Goal: Task Accomplishment & Management: Complete application form

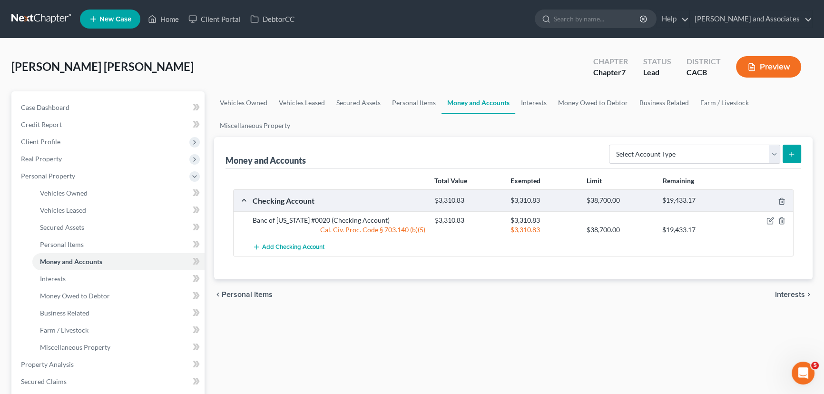
click at [47, 20] on link at bounding box center [41, 18] width 61 height 17
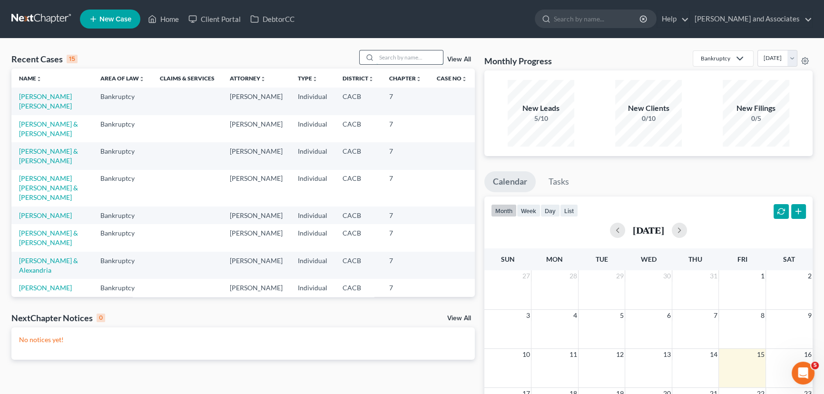
click at [396, 56] on input "search" at bounding box center [410, 57] width 67 height 14
type input "oscar"
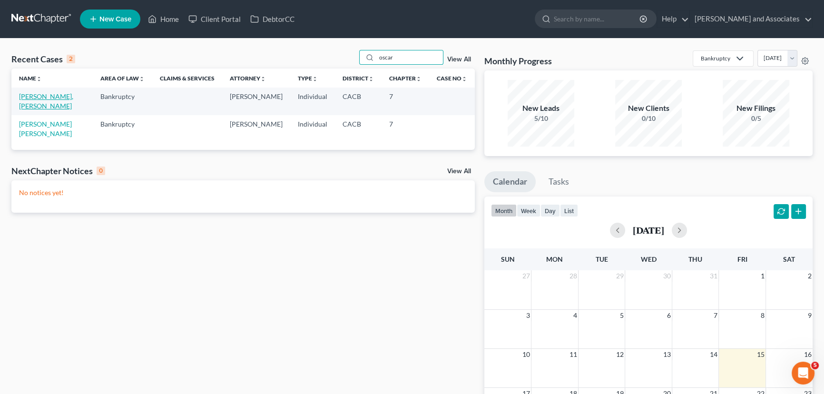
click at [49, 96] on link "[PERSON_NAME], [PERSON_NAME]" at bounding box center [46, 101] width 54 height 18
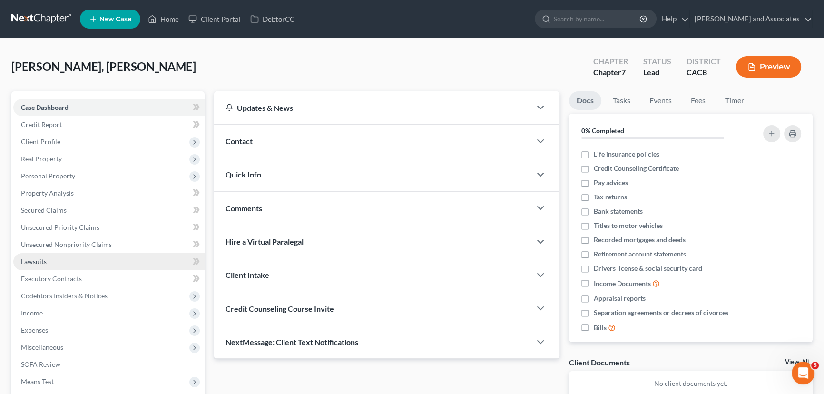
click at [114, 262] on link "Lawsuits" at bounding box center [108, 261] width 191 height 17
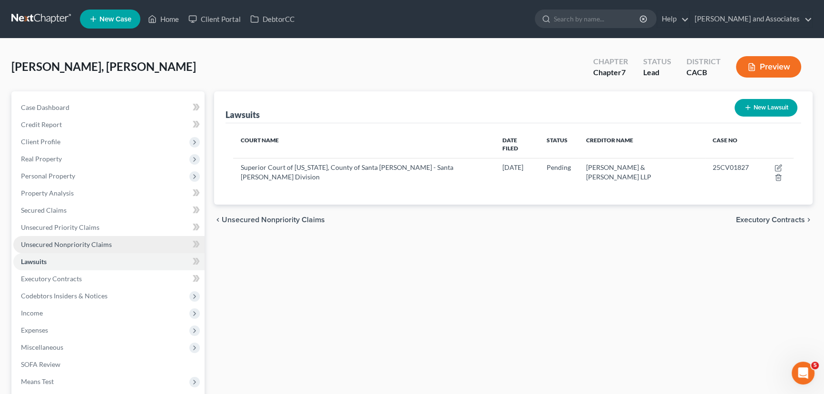
click at [111, 243] on link "Unsecured Nonpriority Claims" at bounding box center [108, 244] width 191 height 17
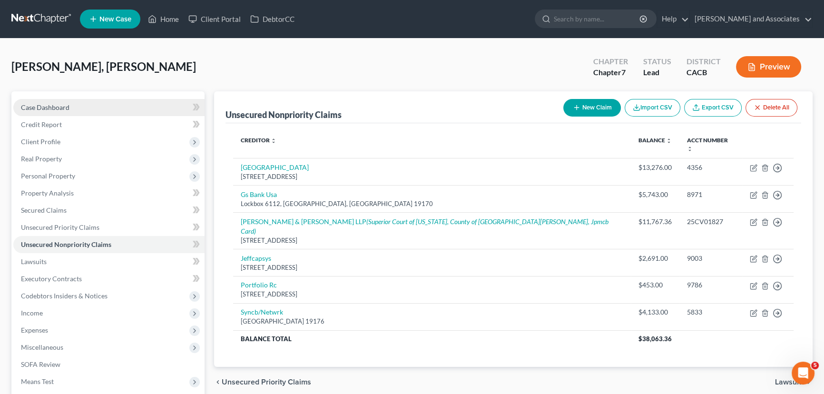
click at [57, 102] on link "Case Dashboard" at bounding box center [108, 107] width 191 height 17
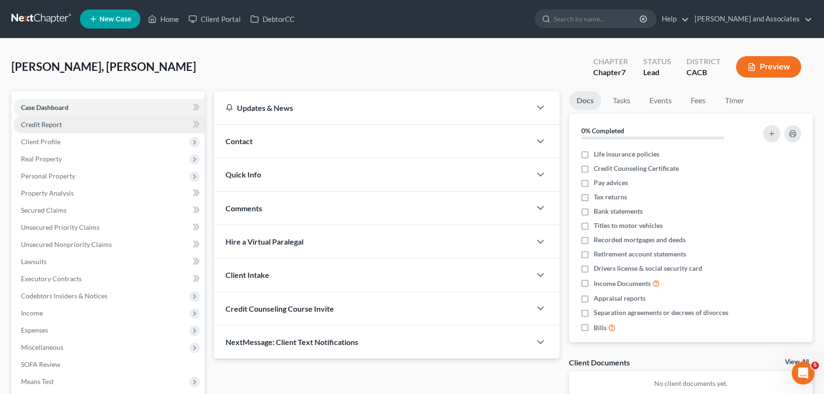
click at [91, 125] on link "Credit Report" at bounding box center [108, 124] width 191 height 17
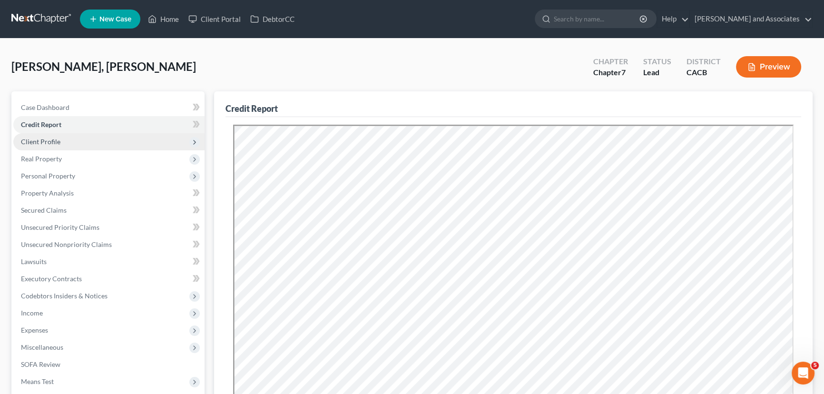
click at [54, 140] on span "Client Profile" at bounding box center [41, 142] width 40 height 8
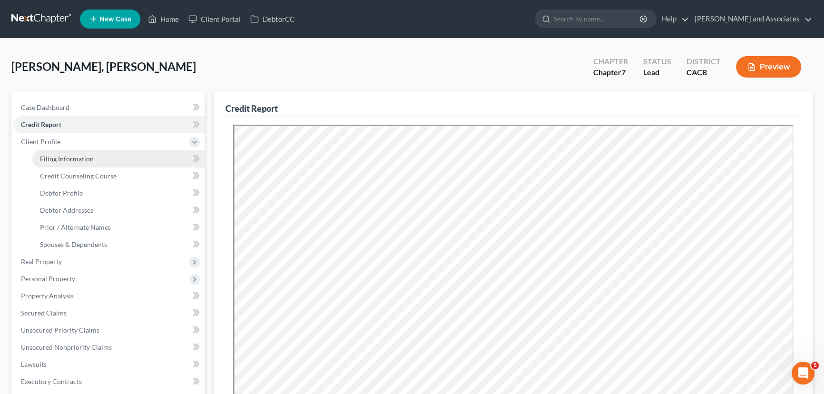
click at [116, 158] on link "Filing Information" at bounding box center [118, 158] width 172 height 17
select select "1"
select select "0"
select select "4"
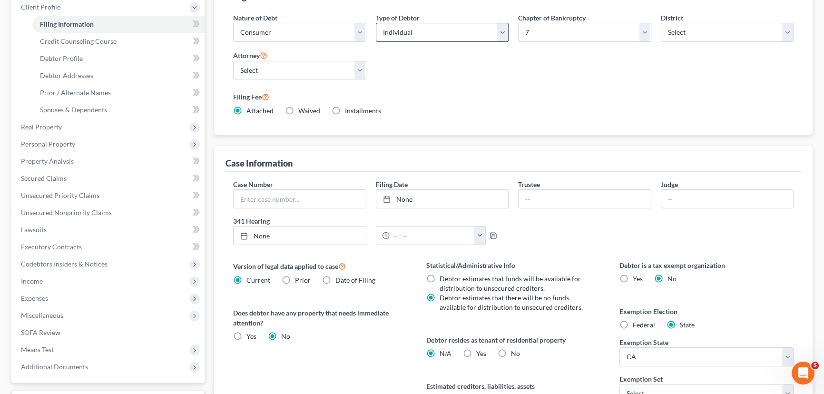
scroll to position [233, 0]
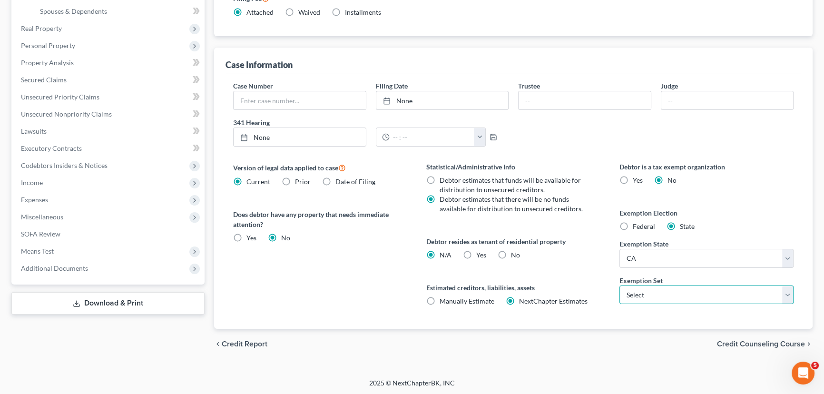
click at [670, 294] on select "Select 703 704" at bounding box center [707, 295] width 174 height 19
select select "0"
click at [620, 286] on select "Select 703 704" at bounding box center [707, 295] width 174 height 19
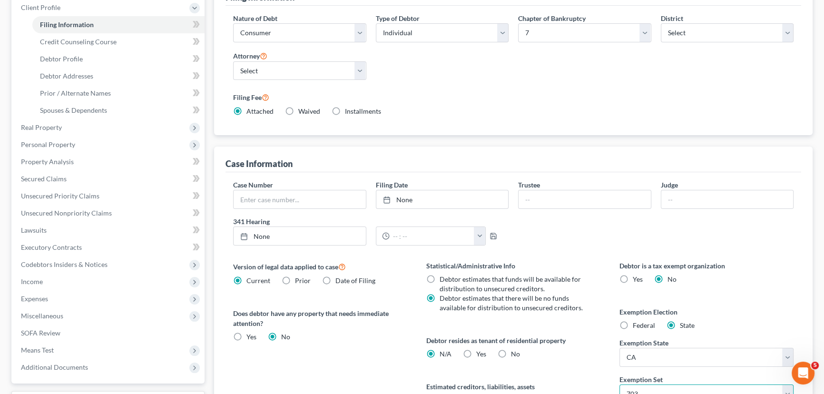
scroll to position [0, 0]
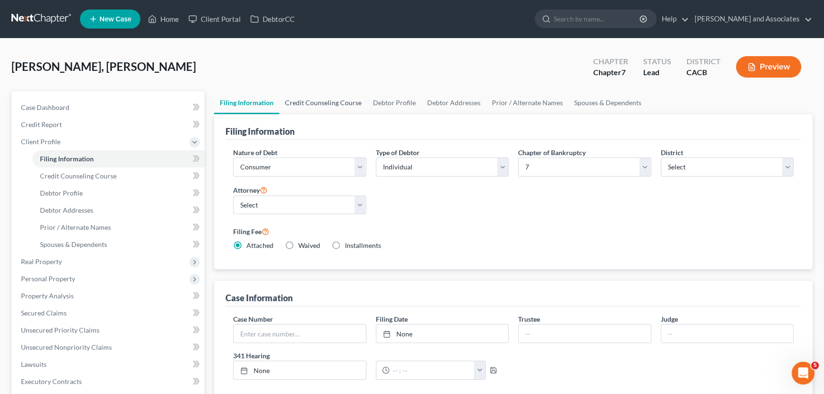
click at [308, 94] on link "Credit Counseling Course" at bounding box center [323, 102] width 88 height 23
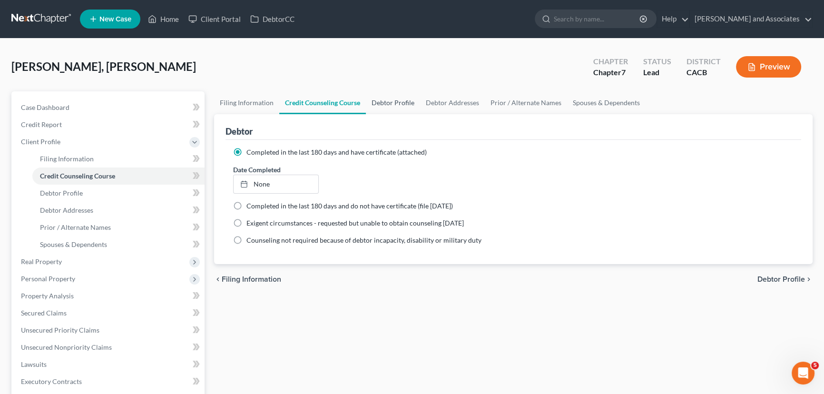
click at [405, 97] on link "Debtor Profile" at bounding box center [393, 102] width 54 height 23
select select "1"
select select "2"
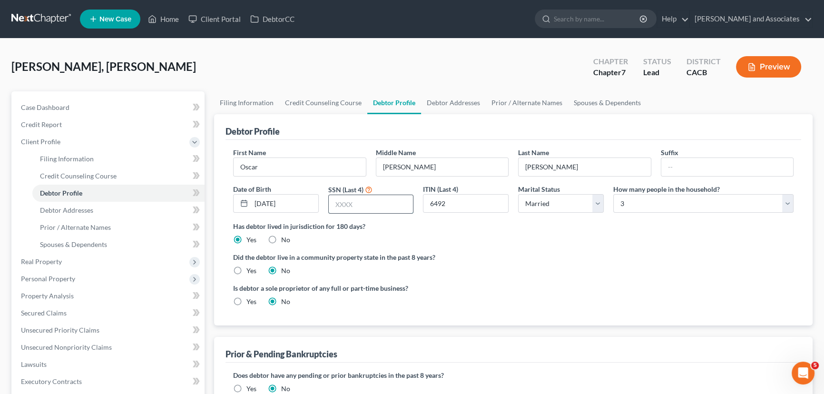
click at [373, 198] on input "text" at bounding box center [371, 204] width 85 height 18
type input "6492"
drag, startPoint x: 363, startPoint y: 202, endPoint x: 318, endPoint y: 212, distance: 46.4
click at [318, 212] on div "First Name [PERSON_NAME] Middle Name [PERSON_NAME] Last Name [PERSON_NAME] Suff…" at bounding box center [513, 185] width 570 height 74
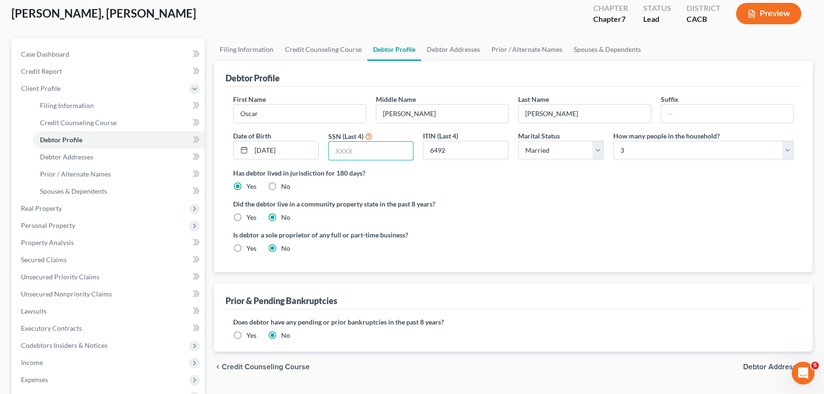
scroll to position [44, 0]
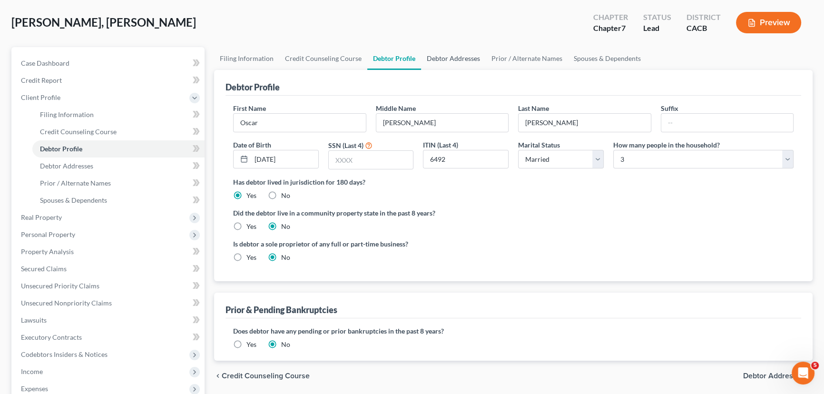
click at [447, 57] on link "Debtor Addresses" at bounding box center [453, 58] width 65 height 23
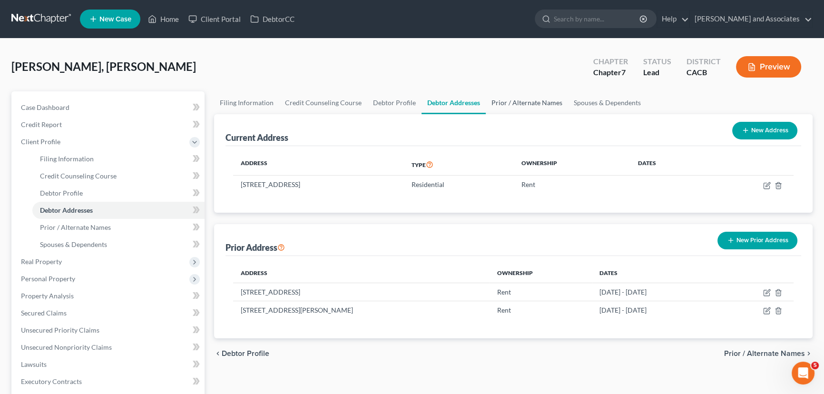
click at [520, 95] on link "Prior / Alternate Names" at bounding box center [527, 102] width 82 height 23
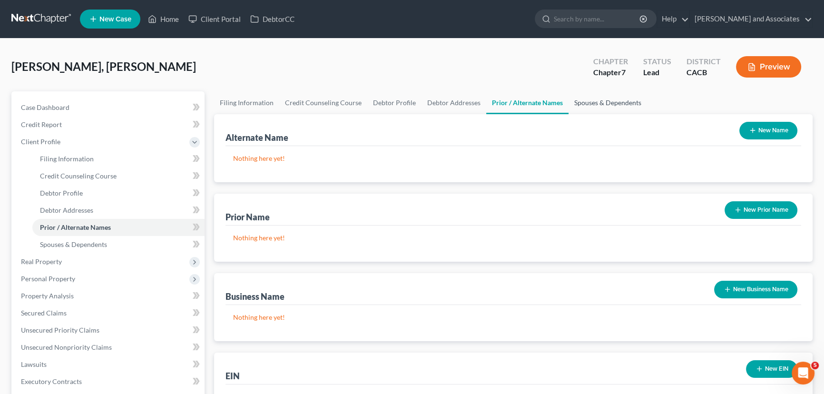
click at [587, 101] on link "Spouses & Dependents" at bounding box center [608, 102] width 79 height 23
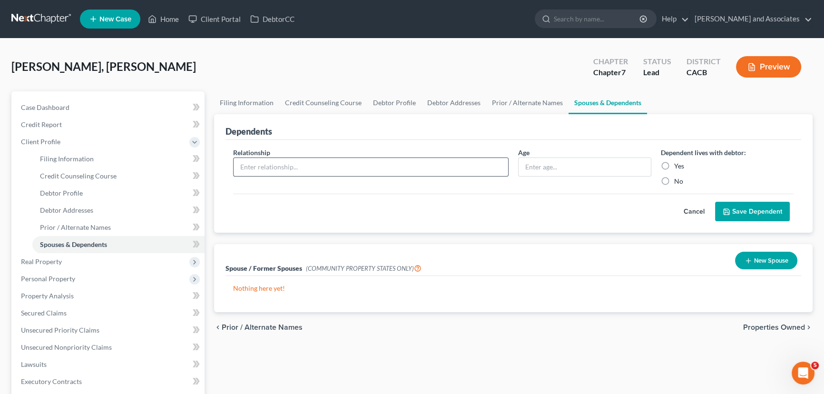
click at [395, 165] on input "text" at bounding box center [371, 167] width 275 height 18
type input "Daughter"
click at [578, 165] on input "text" at bounding box center [585, 167] width 132 height 18
type input "14"
click at [675, 164] on label "Yes" at bounding box center [680, 166] width 10 height 10
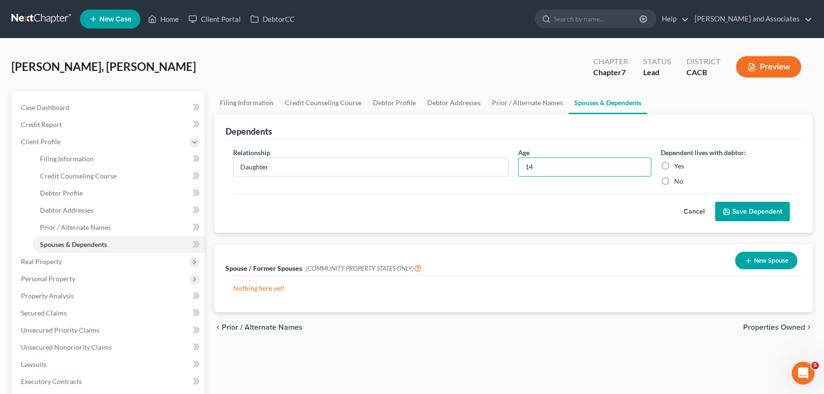
click at [678, 164] on input "Yes" at bounding box center [681, 164] width 6 height 6
radio input "true"
click at [745, 205] on button "Save Dependent" at bounding box center [752, 212] width 75 height 20
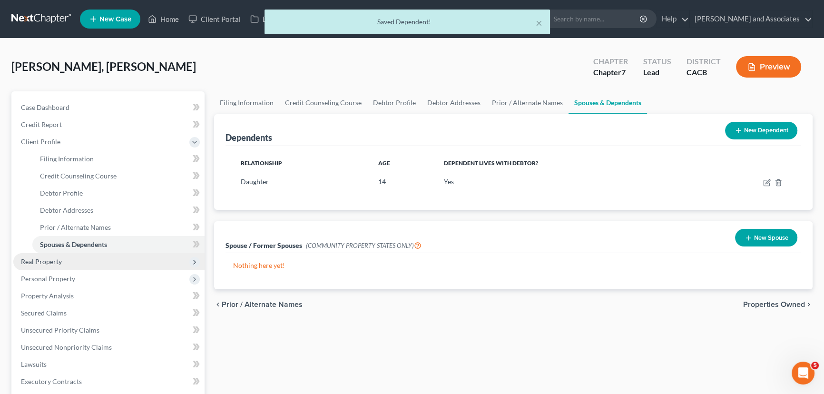
click at [83, 261] on span "Real Property" at bounding box center [108, 261] width 191 height 17
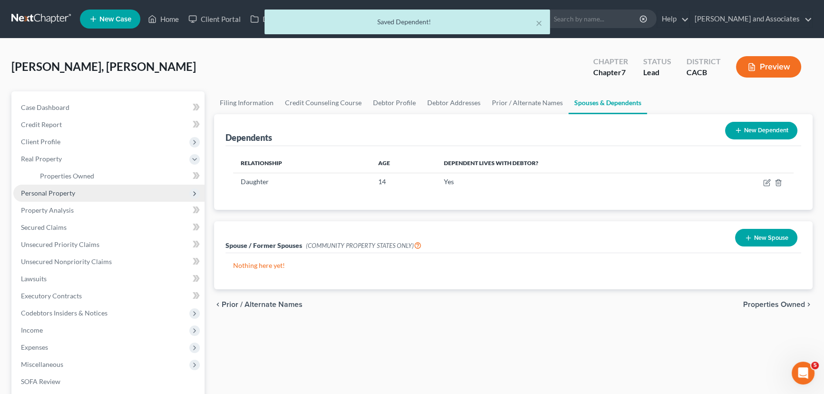
click at [96, 191] on span "Personal Property" at bounding box center [108, 193] width 191 height 17
click at [90, 198] on link "Vehicles Owned" at bounding box center [118, 193] width 172 height 17
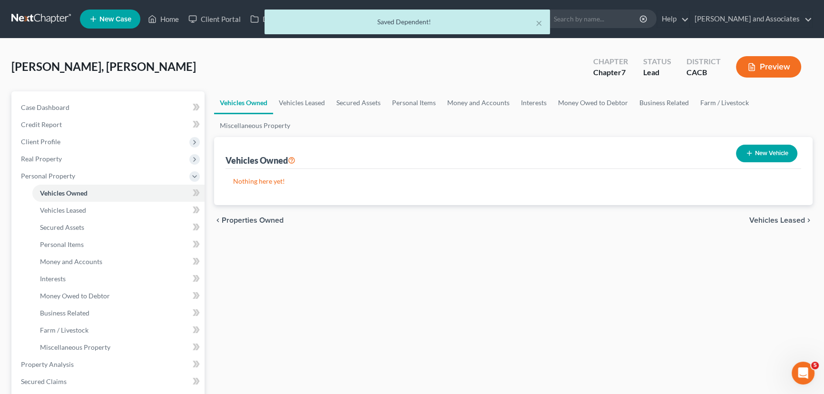
click at [776, 151] on button "New Vehicle" at bounding box center [766, 154] width 61 height 18
select select "0"
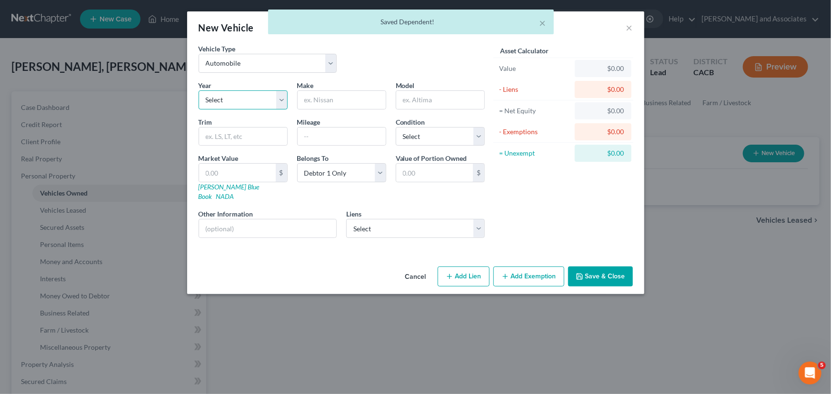
click at [266, 93] on select "Select 2026 2025 2024 2023 2022 2021 2020 2019 2018 2017 2016 2015 2014 2013 20…" at bounding box center [243, 99] width 89 height 19
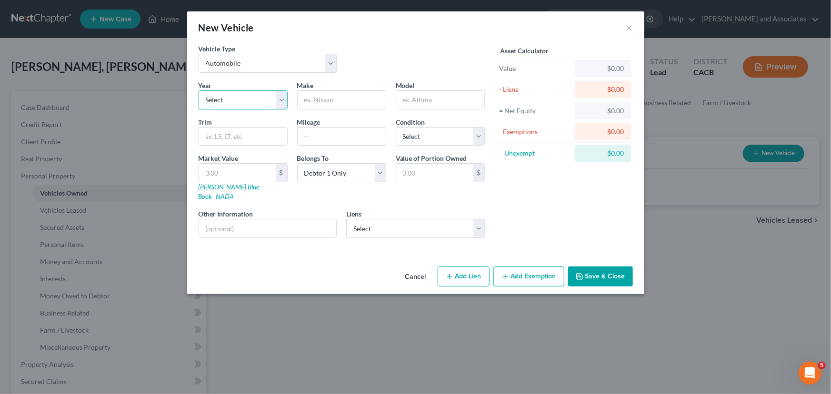
select select "5"
click at [199, 90] on select "Select 2026 2025 2024 2023 2022 2021 2020 2019 2018 2017 2016 2015 2014 2013 20…" at bounding box center [243, 99] width 89 height 19
click at [331, 105] on input "text" at bounding box center [342, 100] width 88 height 18
type input "Honda"
click at [429, 96] on input "text" at bounding box center [440, 100] width 88 height 18
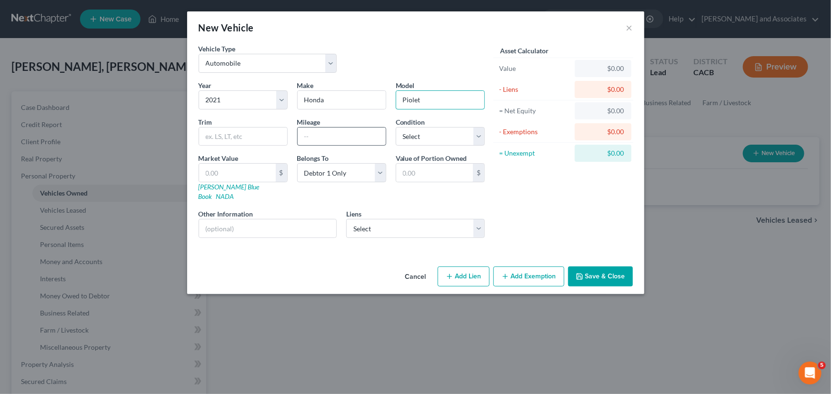
type input "Piolet"
click at [353, 144] on input "text" at bounding box center [342, 137] width 88 height 18
type input "44"
click at [448, 95] on input "Piolet" at bounding box center [440, 100] width 88 height 18
type input "Pilot"
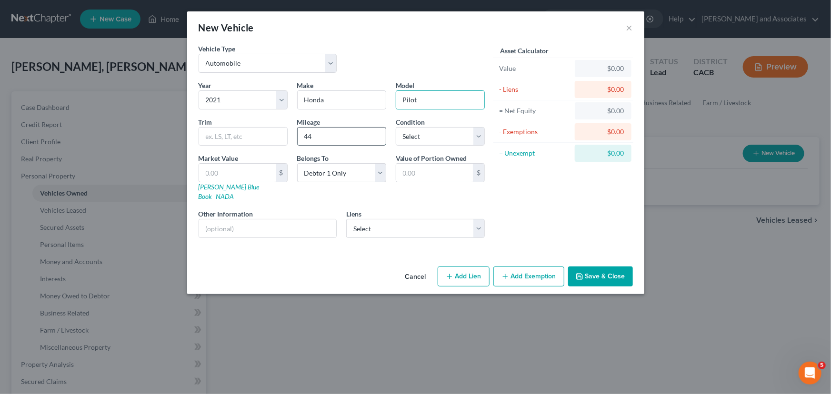
click at [350, 142] on input "44" at bounding box center [342, 137] width 88 height 18
type input "44k"
click at [421, 134] on select "Select Excellent Very Good Good Fair Poor" at bounding box center [440, 136] width 89 height 19
select select "2"
click at [396, 127] on select "Select Excellent Very Good Good Fair Poor" at bounding box center [440, 136] width 89 height 19
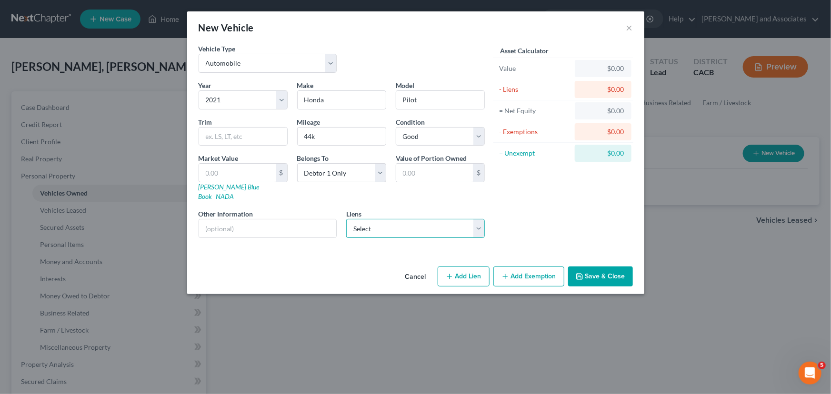
click at [407, 220] on select "Select Am Honda Fin - $23,746.00" at bounding box center [415, 228] width 139 height 19
select select "45"
select select "0"
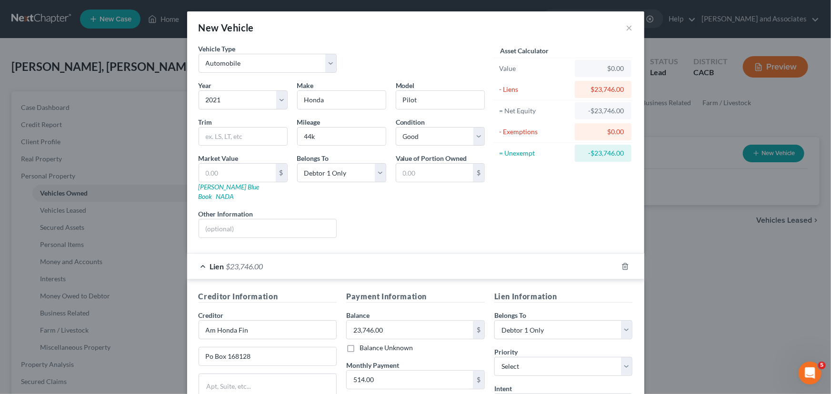
click at [250, 262] on span "$23,746.00" at bounding box center [244, 266] width 37 height 9
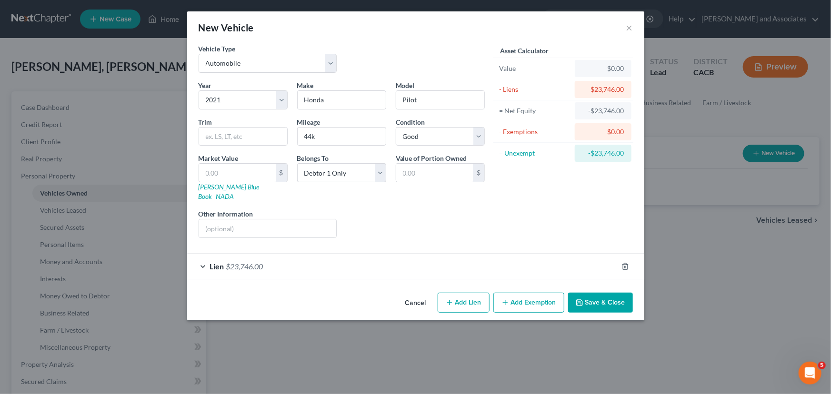
click at [608, 289] on div "Cancel Add Lien Add Lease Add Exemption Save & Close" at bounding box center [415, 304] width 457 height 31
click at [603, 293] on button "Save & Close" at bounding box center [600, 303] width 65 height 20
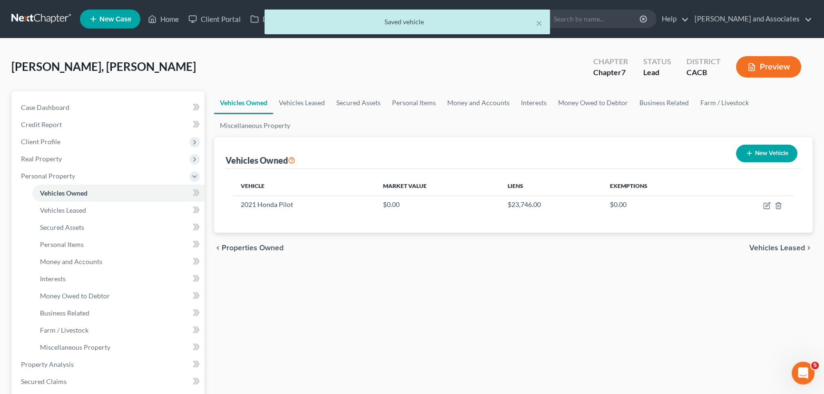
click at [750, 155] on icon "button" at bounding box center [750, 153] width 8 height 8
select select "0"
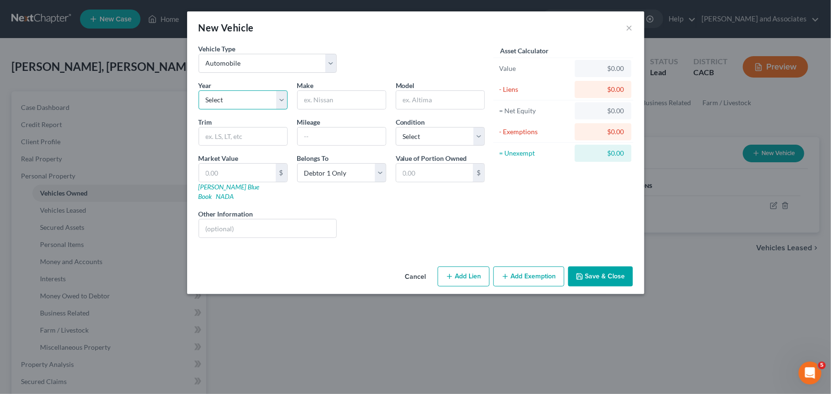
click at [268, 101] on select "Select 2026 2025 2024 2023 2022 2021 2020 2019 2018 2017 2016 2015 2014 2013 20…" at bounding box center [243, 99] width 89 height 19
select select "31"
click at [199, 90] on select "Select 2026 2025 2024 2023 2022 2021 2020 2019 2018 2017 2016 2015 2014 2013 20…" at bounding box center [243, 99] width 89 height 19
drag, startPoint x: 362, startPoint y: 104, endPoint x: 364, endPoint y: 110, distance: 5.9
click at [362, 105] on input "text" at bounding box center [342, 100] width 88 height 18
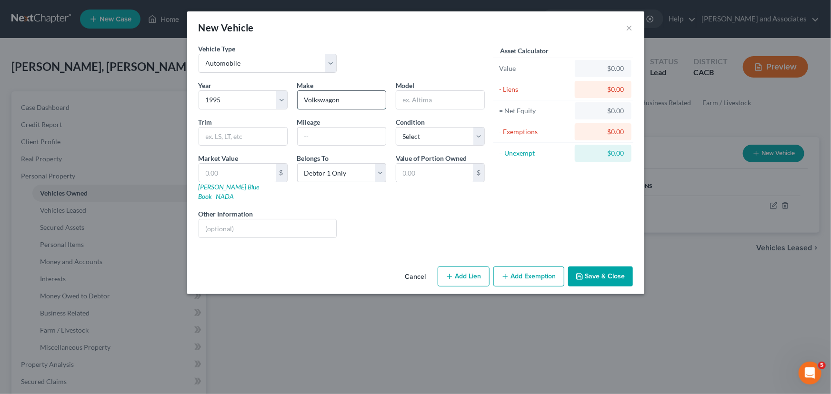
click at [325, 101] on input "Volkswagon" at bounding box center [342, 100] width 88 height 18
type input "Volkswagen"
click at [442, 106] on input "text" at bounding box center [440, 100] width 88 height 18
type input "Jetta"
click at [350, 143] on input "text" at bounding box center [342, 137] width 88 height 18
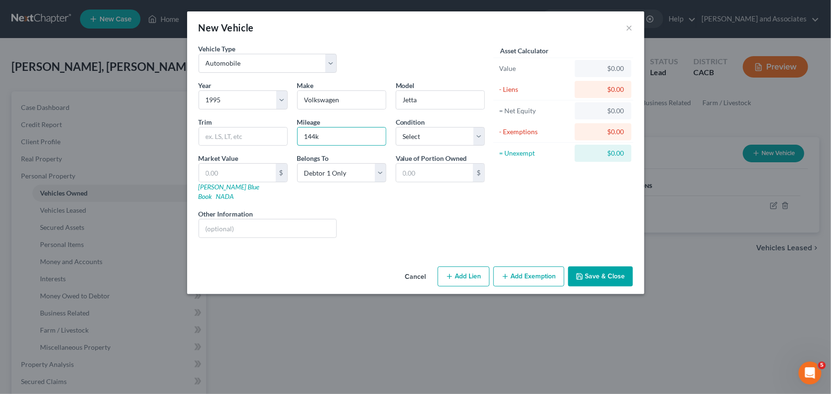
type input "144k"
click at [491, 135] on div "Asset Calculator Value $0.00 - Liens $0.00 = Net Equity $0.00 - Exemptions $0.0…" at bounding box center [563, 145] width 148 height 202
click at [462, 138] on select "Select Excellent Very Good Good Fair Poor" at bounding box center [440, 136] width 89 height 19
select select "4"
click at [396, 127] on select "Select Excellent Very Good Good Fair Poor" at bounding box center [440, 136] width 89 height 19
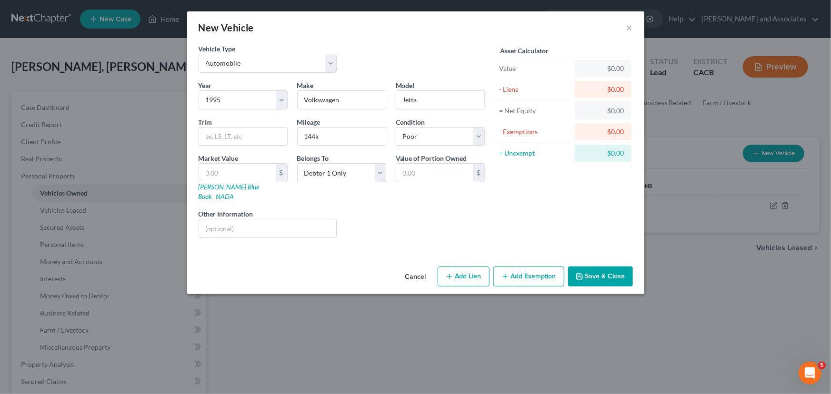
click at [611, 267] on button "Save & Close" at bounding box center [600, 277] width 65 height 20
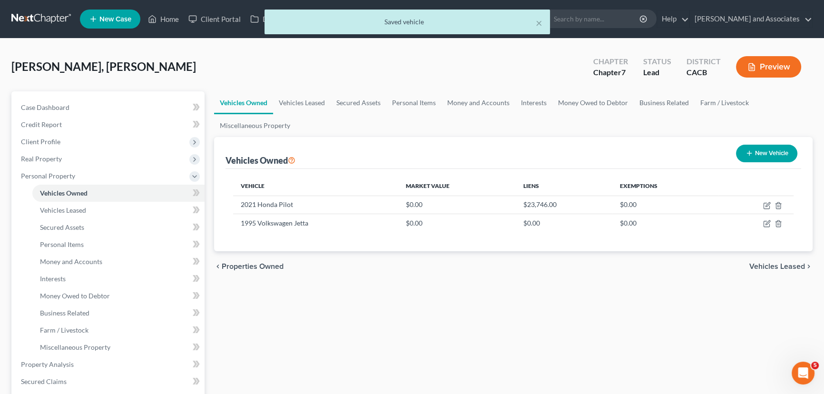
click at [309, 88] on div "[PERSON_NAME], [PERSON_NAME] Upgraded Chapter Chapter 7 Status Lead District CA…" at bounding box center [412, 70] width 802 height 41
drag, startPoint x: 408, startPoint y: 98, endPoint x: 451, endPoint y: 109, distance: 44.3
click at [408, 98] on link "Personal Items" at bounding box center [414, 102] width 55 height 23
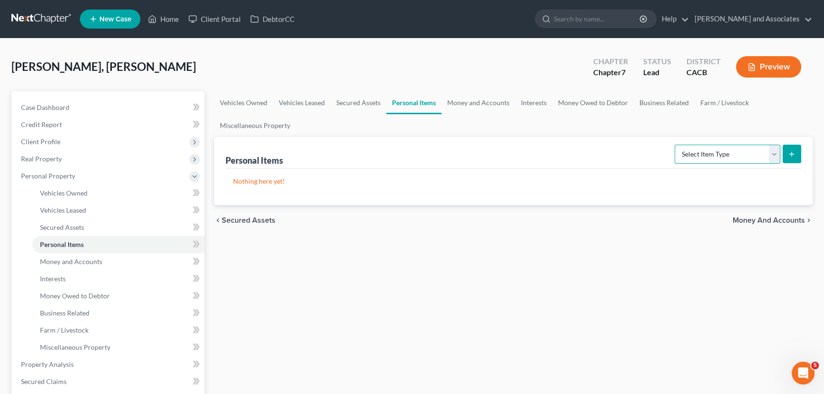
click at [734, 148] on select "Select Item Type Clothing Collectibles Of Value Electronics Firearms Household …" at bounding box center [728, 154] width 106 height 19
select select "clothing"
click at [676, 145] on select "Select Item Type Clothing Collectibles Of Value Electronics Firearms Household …" at bounding box center [728, 154] width 106 height 19
click at [806, 146] on div "Personal Items Select Item Type Clothing Collectibles Of Value Electronics Fire…" at bounding box center [513, 171] width 599 height 68
click at [798, 148] on button "submit" at bounding box center [792, 154] width 19 height 19
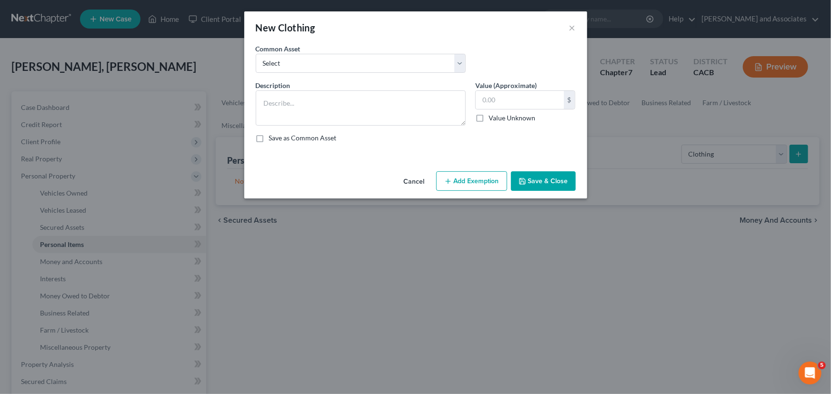
drag, startPoint x: 368, startPoint y: 85, endPoint x: 364, endPoint y: 97, distance: 12.4
click at [367, 88] on div "Description *" at bounding box center [360, 102] width 219 height 45
drag, startPoint x: 373, startPoint y: 65, endPoint x: 371, endPoint y: 70, distance: 5.6
click at [373, 65] on select "Select Clothing for Family of" at bounding box center [361, 63] width 210 height 19
select select "0"
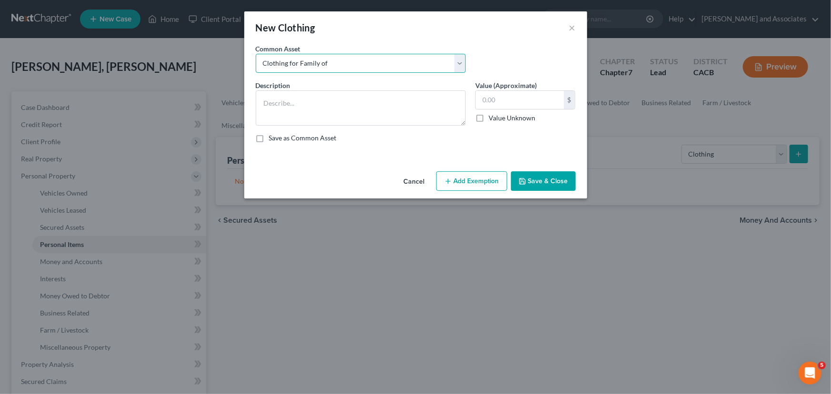
click at [256, 54] on select "Select Clothing for Family of" at bounding box center [361, 63] width 210 height 19
click at [361, 100] on textarea "Clothing for Family of" at bounding box center [361, 107] width 210 height 35
type textarea "Clothing for Family of 3"
drag, startPoint x: 514, startPoint y: 104, endPoint x: 514, endPoint y: 99, distance: 5.3
click at [514, 104] on input "text" at bounding box center [520, 100] width 88 height 18
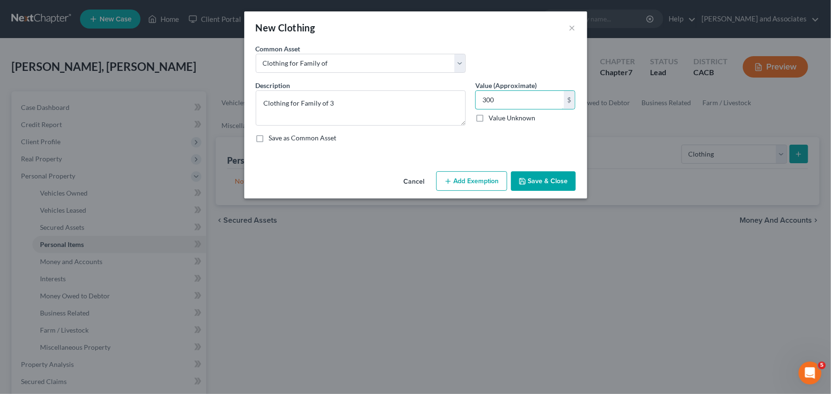
type input "300"
drag, startPoint x: 466, startPoint y: 195, endPoint x: 478, endPoint y: 179, distance: 20.0
click at [467, 192] on div "Cancel Add Exemption Save & Close" at bounding box center [415, 183] width 343 height 31
click at [483, 174] on button "Add Exemption" at bounding box center [471, 181] width 71 height 20
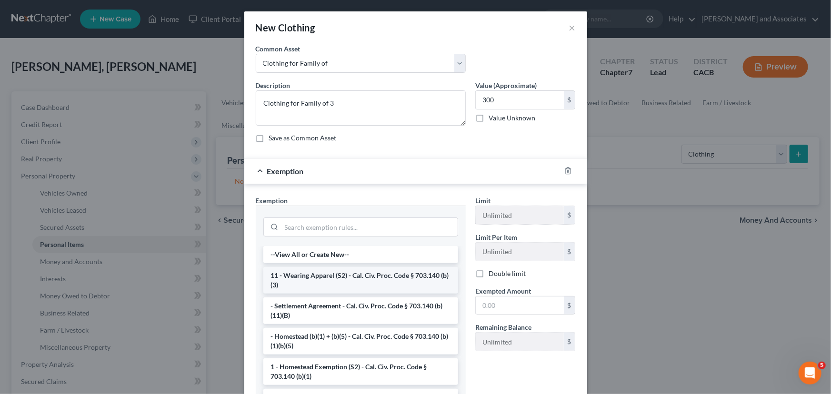
drag, startPoint x: 333, startPoint y: 270, endPoint x: 499, endPoint y: 287, distance: 166.9
click at [333, 270] on li "11 - Wearing Apparel (S2) - Cal. Civ. Proc. Code § 703.140 (b)(3)" at bounding box center [360, 280] width 195 height 27
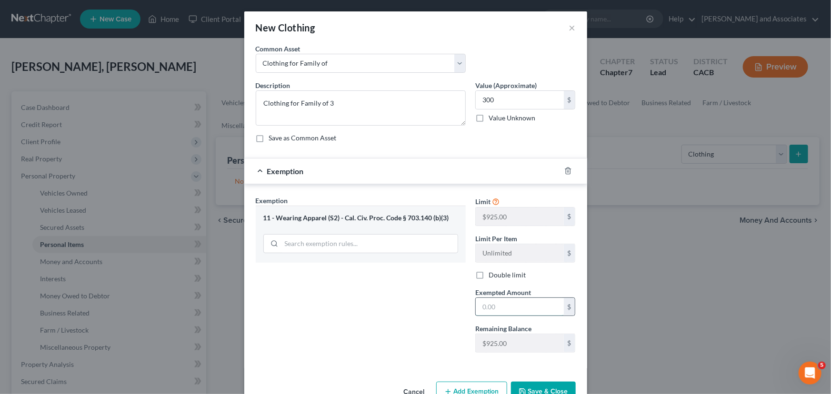
click at [535, 311] on input "text" at bounding box center [520, 307] width 88 height 18
type input "300"
click at [539, 386] on button "Save & Close" at bounding box center [543, 392] width 65 height 20
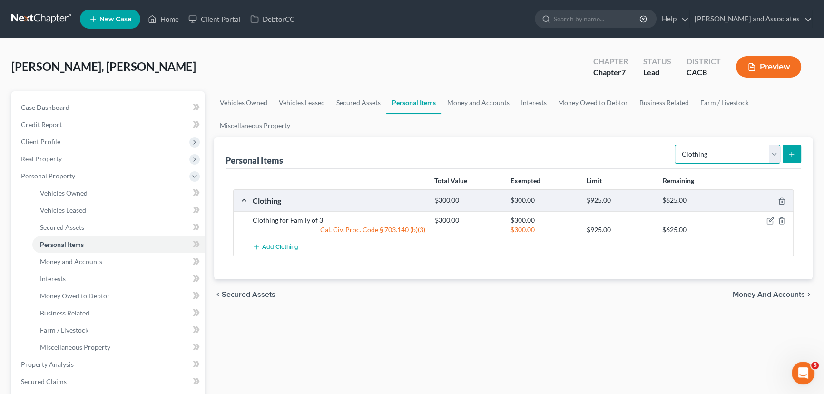
click at [722, 157] on select "Select Item Type Clothing Collectibles Of Value Electronics Firearms Household …" at bounding box center [728, 154] width 106 height 19
select select "electronics"
click at [676, 145] on select "Select Item Type Clothing Collectibles Of Value Electronics Firearms Household …" at bounding box center [728, 154] width 106 height 19
click at [750, 150] on select "Select Item Type Clothing Collectibles Of Value Electronics Firearms Household …" at bounding box center [728, 154] width 106 height 19
click at [676, 145] on select "Select Item Type Clothing Collectibles Of Value Electronics Firearms Household …" at bounding box center [728, 154] width 106 height 19
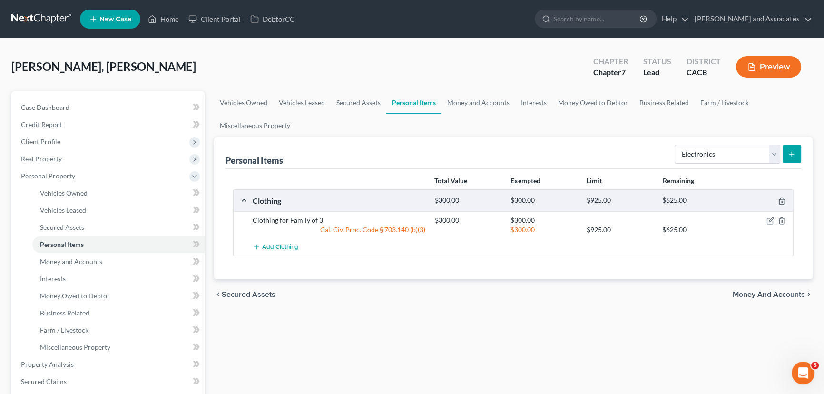
click at [799, 157] on button "submit" at bounding box center [792, 154] width 19 height 19
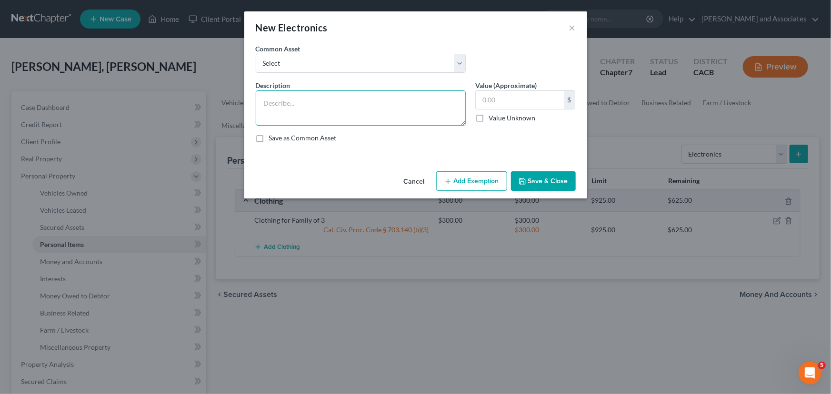
click at [302, 96] on textarea at bounding box center [361, 107] width 210 height 35
click at [305, 103] on textarea "3 phones, 2 tvs, 1 computer, 1 printer" at bounding box center [361, 107] width 210 height 35
type textarea "3 phones, 2 TVs, 1 computer, 1 printer"
click at [526, 102] on input "text" at bounding box center [520, 100] width 88 height 18
type input "1,500"
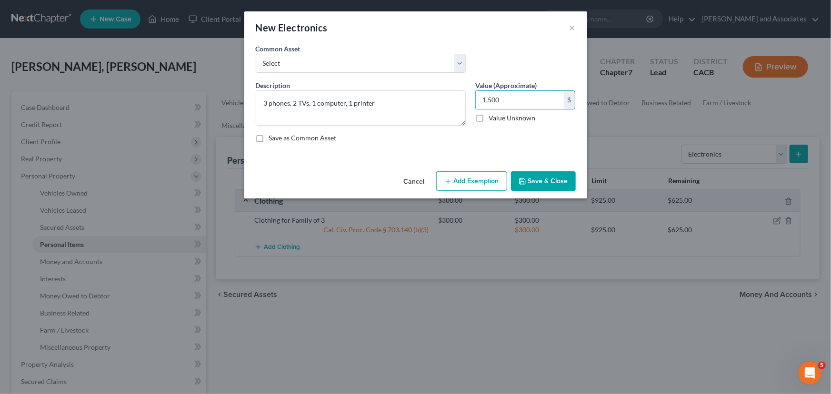
click at [493, 172] on button "Add Exemption" at bounding box center [471, 181] width 71 height 20
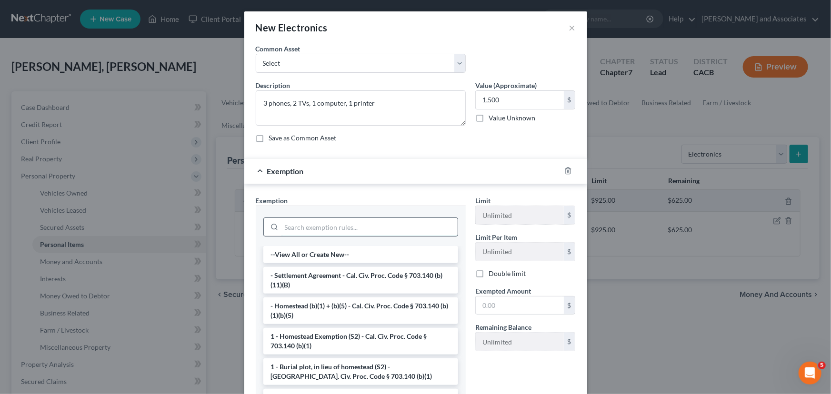
click at [312, 233] on input "search" at bounding box center [369, 227] width 176 height 18
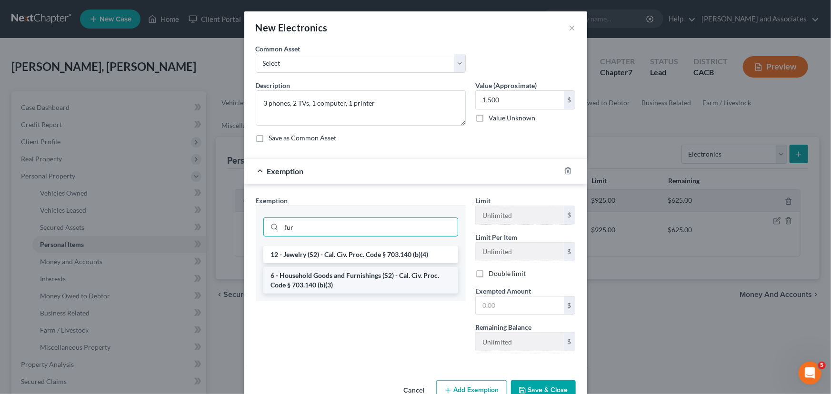
type input "fur"
click at [322, 284] on li "6 - Household Goods and Furnishings (S2) - Cal. Civ. Proc. Code § 703.140 (b)(3)" at bounding box center [360, 280] width 195 height 27
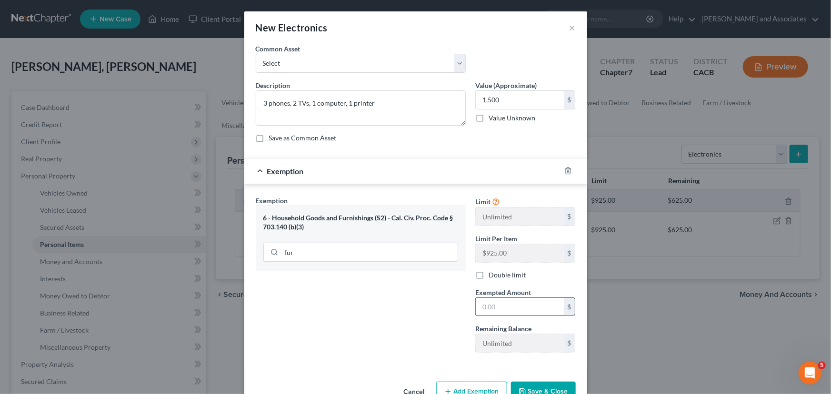
click at [484, 308] on input "text" at bounding box center [520, 307] width 88 height 18
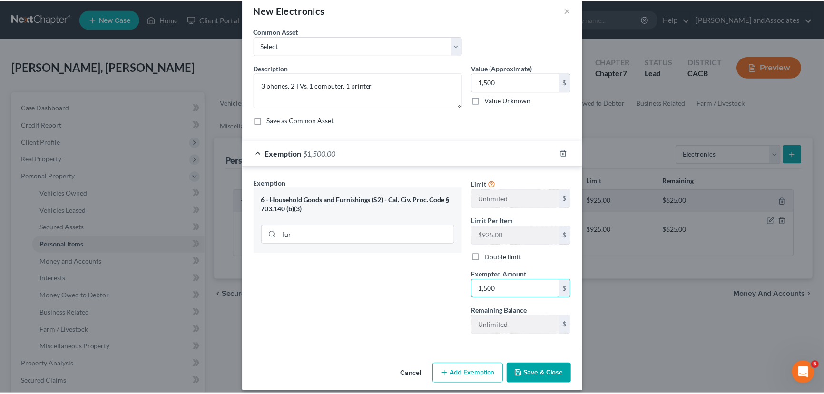
scroll to position [26, 0]
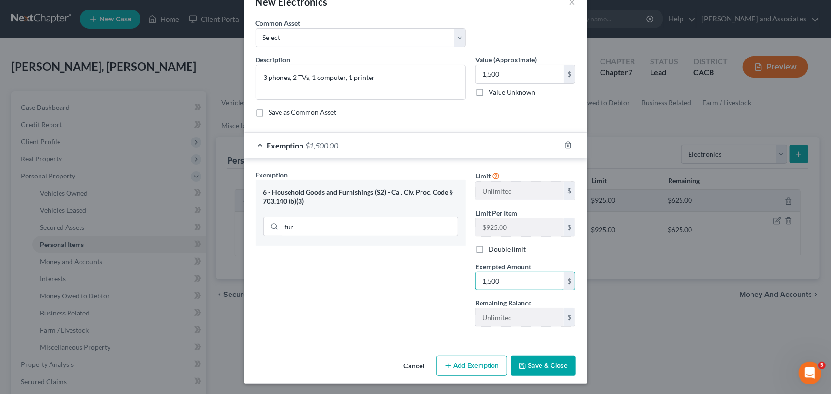
type input "1,500"
click at [543, 361] on button "Save & Close" at bounding box center [543, 366] width 65 height 20
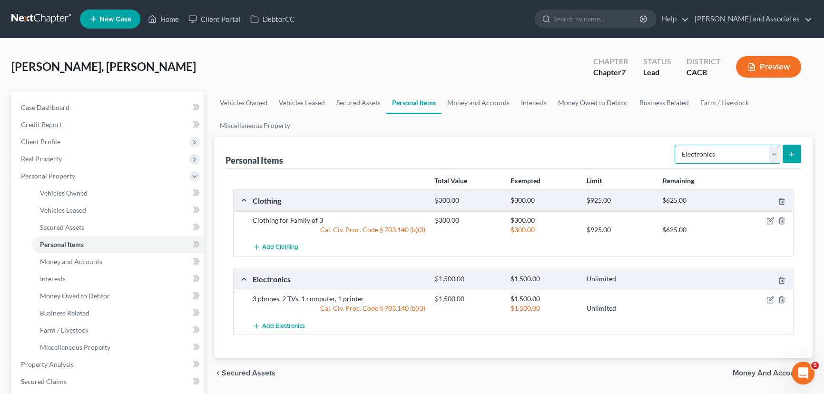
click at [749, 153] on select "Select Item Type Clothing Collectibles Of Value Electronics Firearms Household …" at bounding box center [728, 154] width 106 height 19
select select "pets"
click at [676, 145] on select "Select Item Type Clothing Collectibles Of Value Electronics Firearms Household …" at bounding box center [728, 154] width 106 height 19
click at [795, 154] on icon "submit" at bounding box center [792, 154] width 8 height 8
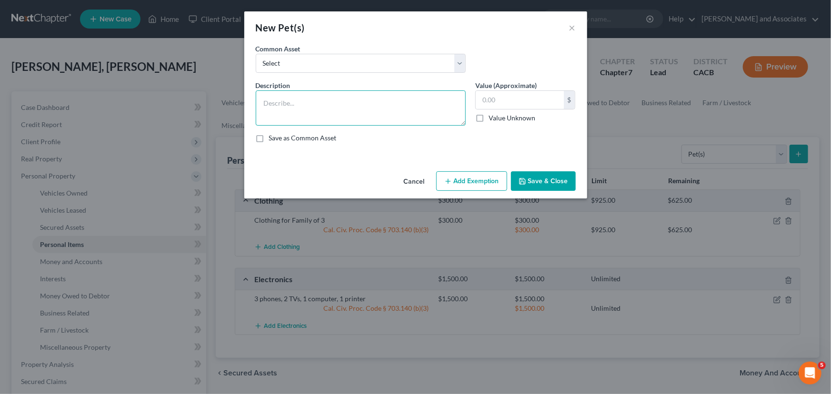
click at [333, 114] on textarea at bounding box center [361, 107] width 210 height 35
type textarea "1 dog"
click at [488, 110] on div "$ Value Unknown" at bounding box center [525, 106] width 100 height 32
click at [497, 101] on input "text" at bounding box center [520, 100] width 88 height 18
type input "20"
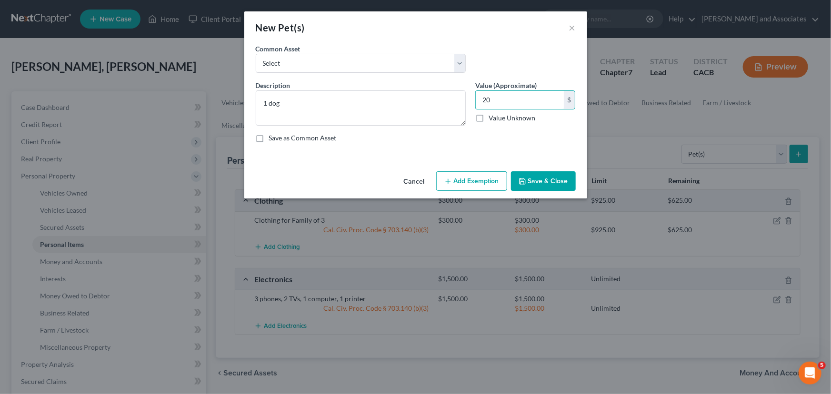
click at [540, 173] on button "Save & Close" at bounding box center [543, 181] width 65 height 20
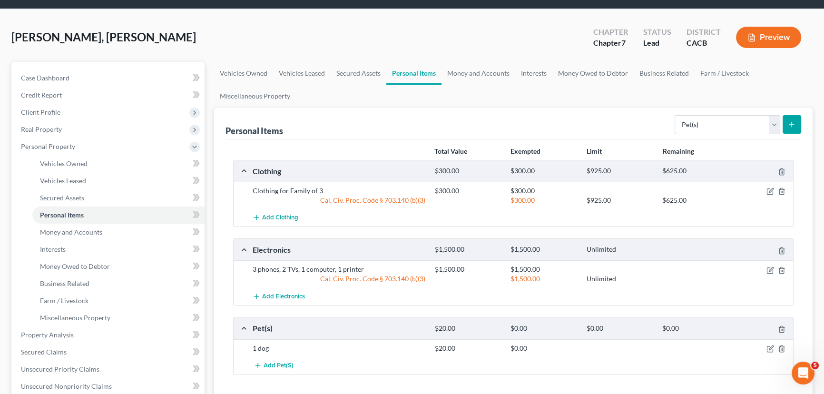
scroll to position [144, 0]
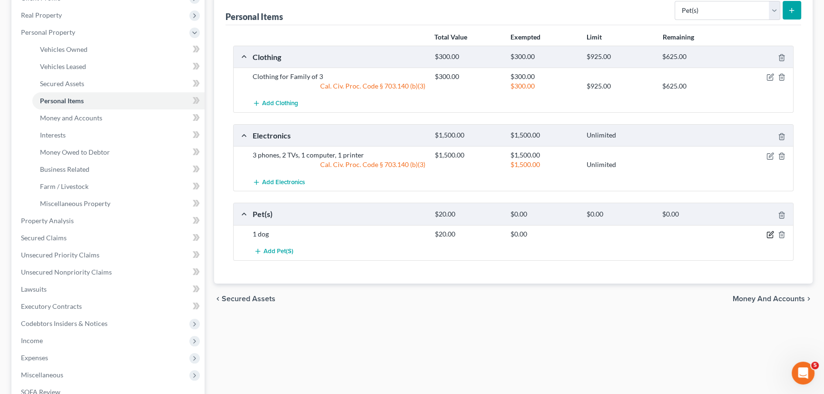
click at [771, 234] on icon "button" at bounding box center [771, 235] width 8 height 8
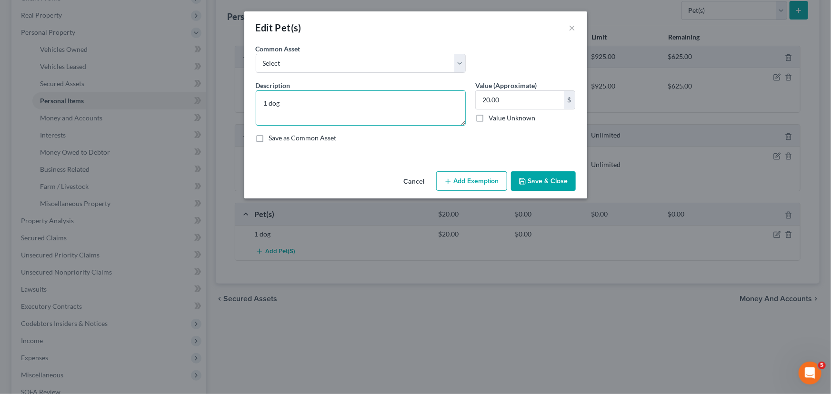
click at [328, 106] on textarea "1 dog" at bounding box center [361, 107] width 210 height 35
click at [451, 174] on button "Add Exemption" at bounding box center [471, 181] width 71 height 20
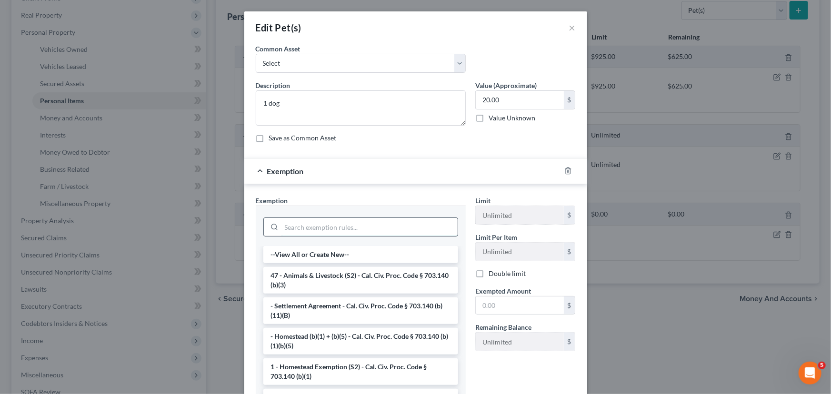
click at [281, 231] on input "search" at bounding box center [369, 227] width 176 height 18
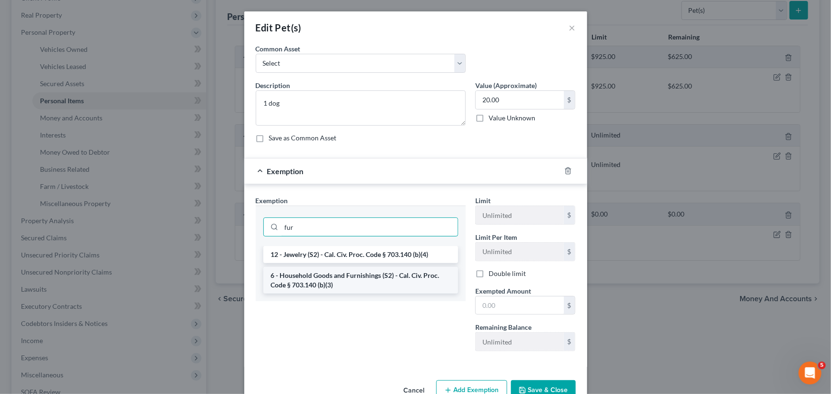
type input "fur"
click at [316, 279] on li "6 - Household Goods and Furnishings (S2) - Cal. Civ. Proc. Code § 703.140 (b)(3)" at bounding box center [360, 280] width 195 height 27
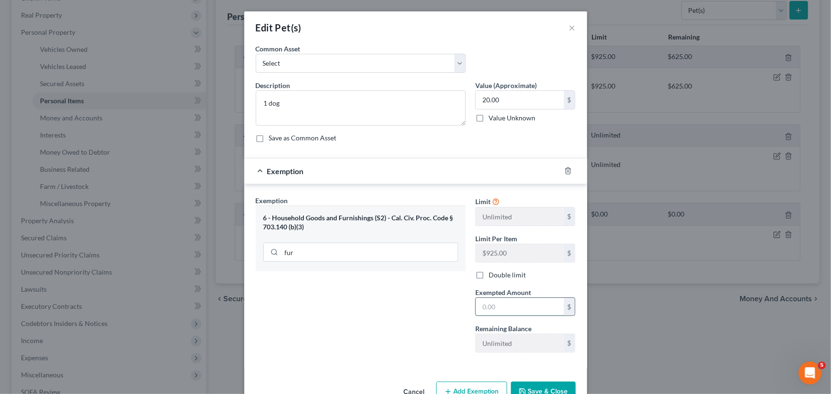
click at [514, 312] on input "text" at bounding box center [520, 307] width 88 height 18
type input "20"
click at [544, 388] on button "Save & Close" at bounding box center [543, 392] width 65 height 20
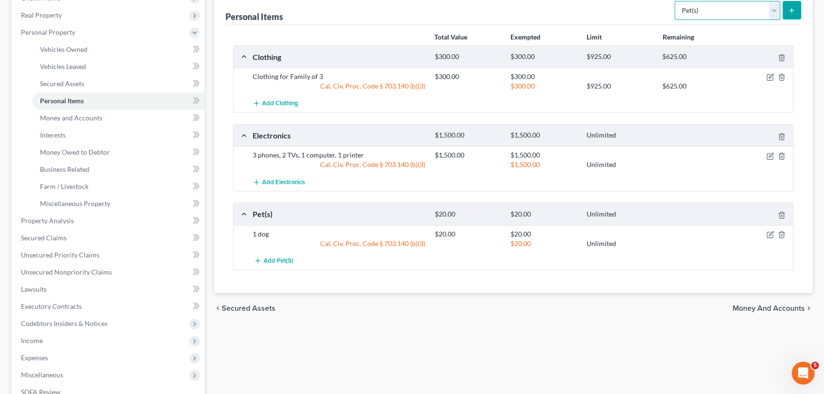
click at [742, 10] on select "Select Item Type Clothing Collectibles Of Value Electronics Firearms Household …" at bounding box center [728, 10] width 106 height 19
click at [509, 288] on div "Total Value Exempted Limit Remaining Clothing $300.00 $300.00 $925.00 $625.00 C…" at bounding box center [514, 159] width 576 height 268
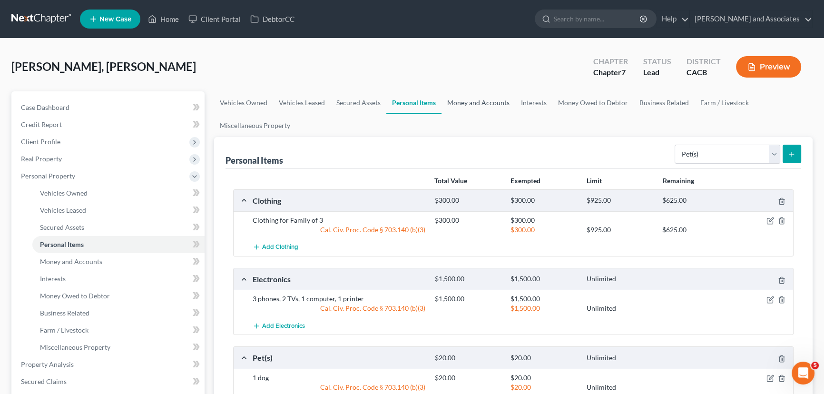
click at [501, 104] on link "Money and Accounts" at bounding box center [479, 102] width 74 height 23
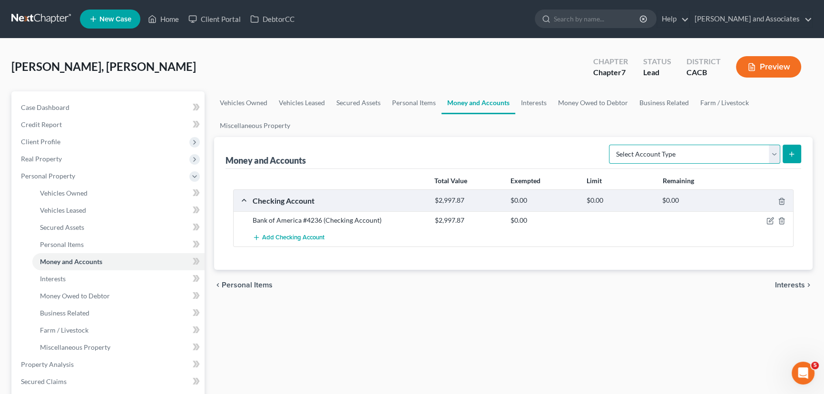
click at [658, 152] on select "Select Account Type Brokerage Cash on Hand Certificates of Deposit Checking Acc…" at bounding box center [694, 154] width 171 height 19
click at [525, 104] on link "Interests" at bounding box center [534, 102] width 37 height 23
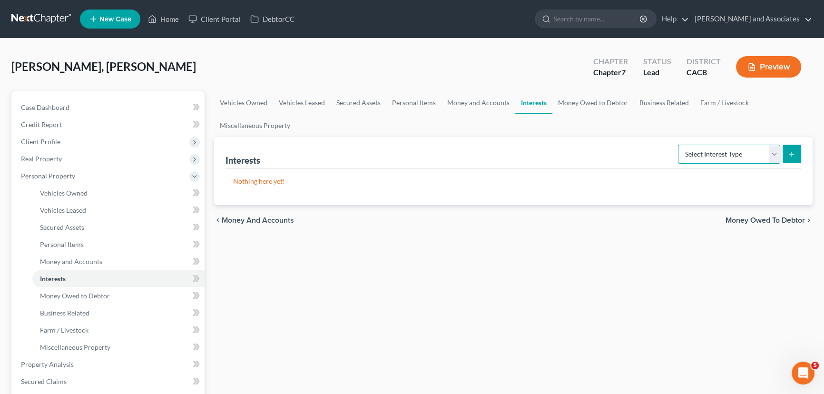
click at [735, 157] on select "Select Interest Type 401K Annuity Bond Education IRA Government Bond Government…" at bounding box center [729, 154] width 102 height 19
drag, startPoint x: 554, startPoint y: 306, endPoint x: 547, endPoint y: 248, distance: 58.4
click at [550, 278] on div "Vehicles Owned Vehicles Leased Secured Assets Personal Items Money and Accounts…" at bounding box center [513, 353] width 608 height 525
click at [585, 100] on link "Money Owed to Debtor" at bounding box center [593, 102] width 81 height 23
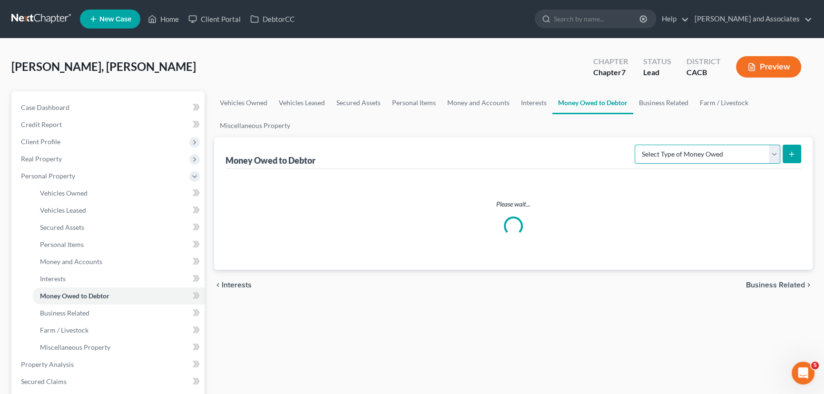
click at [729, 149] on select "Select Type of Money Owed Accounts Receivable Alimony Child Support Claims Agai…" at bounding box center [708, 154] width 146 height 19
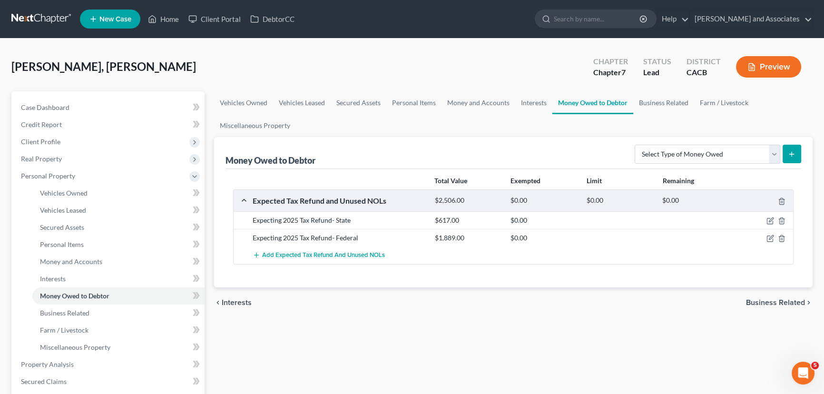
click at [460, 375] on div "Vehicles Owned Vehicles Leased Secured Assets Personal Items Money and Accounts…" at bounding box center [513, 353] width 608 height 525
click at [681, 137] on div "Money Owed to Debtor Select Type of Money Owed Accounts Receivable Alimony Chil…" at bounding box center [514, 153] width 576 height 32
click at [685, 142] on div "Select Type of Money Owed Accounts Receivable Alimony Child Support Claims Agai…" at bounding box center [716, 153] width 170 height 25
click at [685, 146] on select "Select Type of Money Owed Accounts Receivable Alimony Child Support Claims Agai…" at bounding box center [708, 154] width 146 height 19
click at [666, 102] on link "Business Related" at bounding box center [664, 102] width 61 height 23
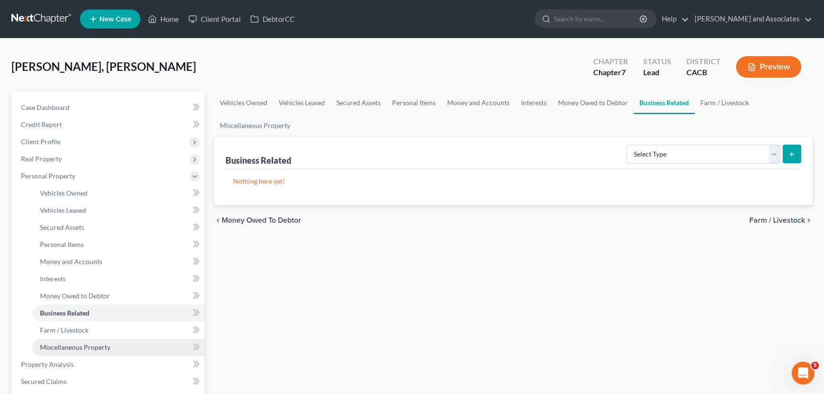
click at [109, 339] on link "Miscellaneous Property" at bounding box center [118, 347] width 172 height 17
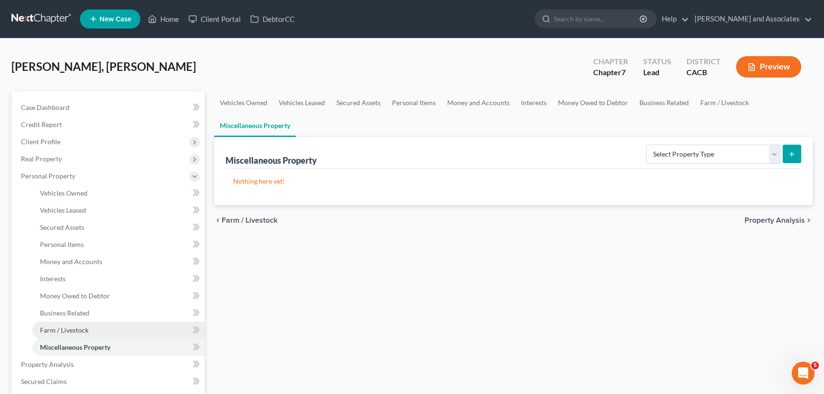
click at [116, 332] on link "Farm / Livestock" at bounding box center [118, 330] width 172 height 17
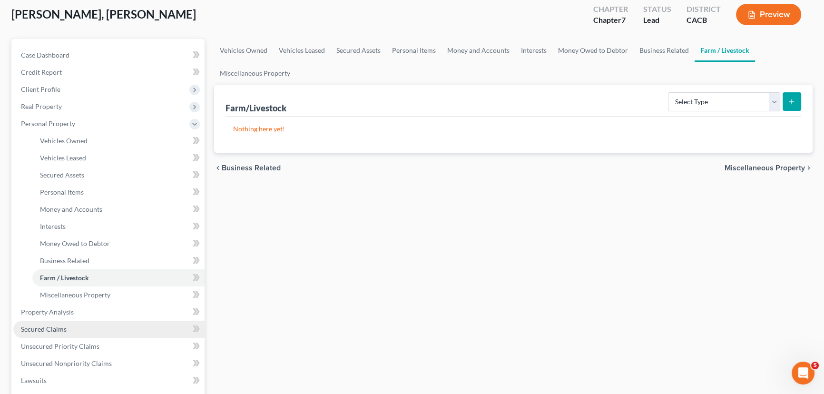
scroll to position [72, 0]
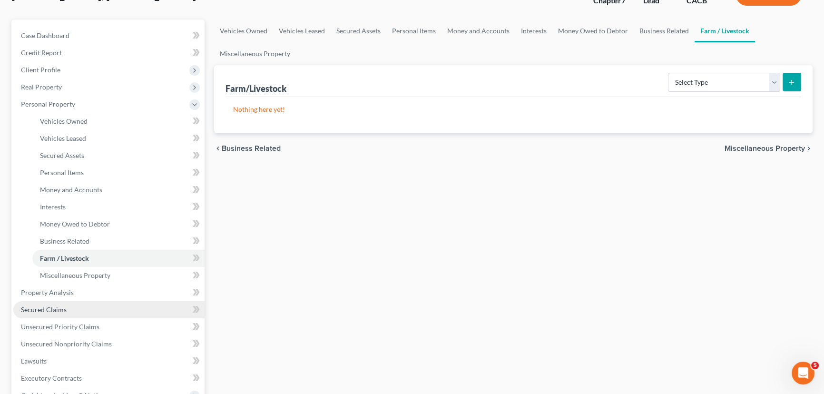
click at [61, 306] on span "Secured Claims" at bounding box center [44, 310] width 46 height 8
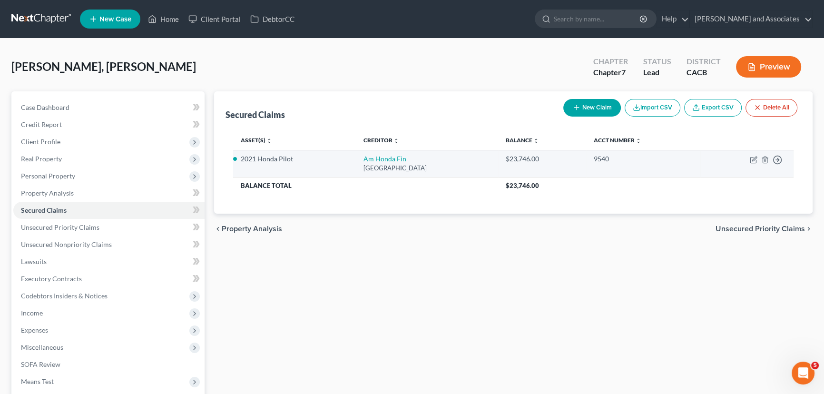
click at [747, 155] on td "Move to E Move to F Move to G Move to Notice Only" at bounding box center [747, 163] width 93 height 27
click at [750, 156] on icon "button" at bounding box center [754, 160] width 8 height 8
select select "45"
select select "0"
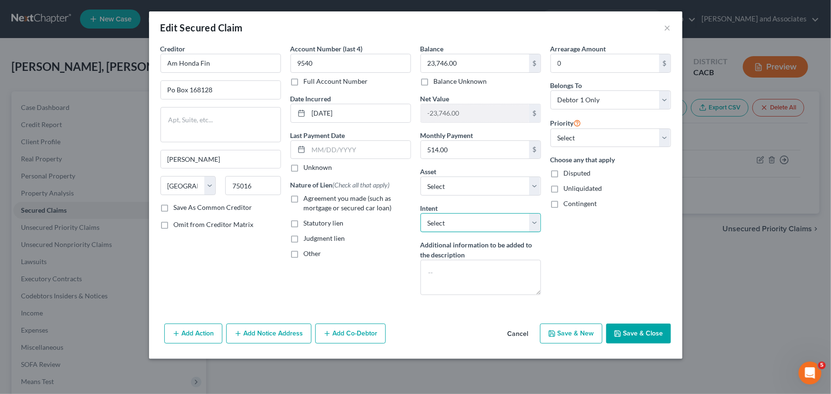
click at [450, 229] on select "Select Surrender Redeem Reaffirm Avoid Other" at bounding box center [480, 222] width 120 height 19
select select "2"
click at [420, 213] on select "Select Surrender Redeem Reaffirm Avoid Other" at bounding box center [480, 222] width 120 height 19
click at [304, 202] on label "Agreement you made (such as mortgage or secured car loan)" at bounding box center [357, 203] width 107 height 19
click at [308, 200] on input "Agreement you made (such as mortgage or secured car loan)" at bounding box center [311, 197] width 6 height 6
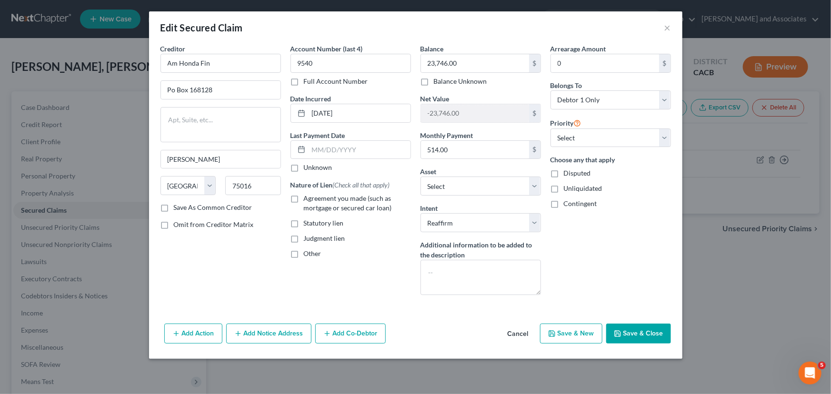
checkbox input "true"
click at [653, 326] on button "Save & Close" at bounding box center [638, 334] width 65 height 20
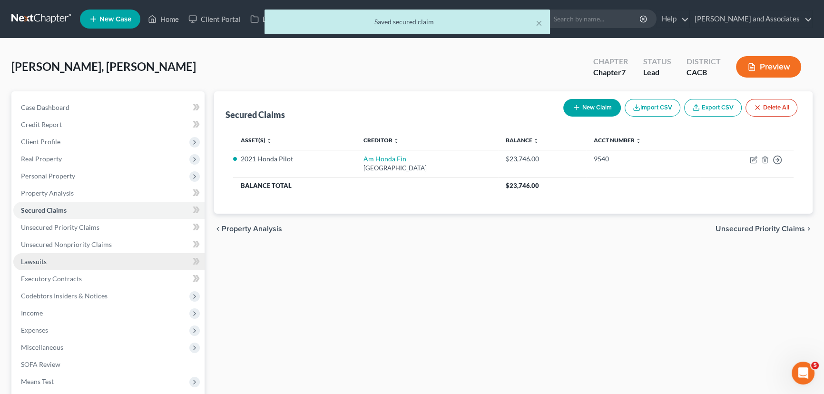
click at [88, 259] on link "Lawsuits" at bounding box center [108, 261] width 191 height 17
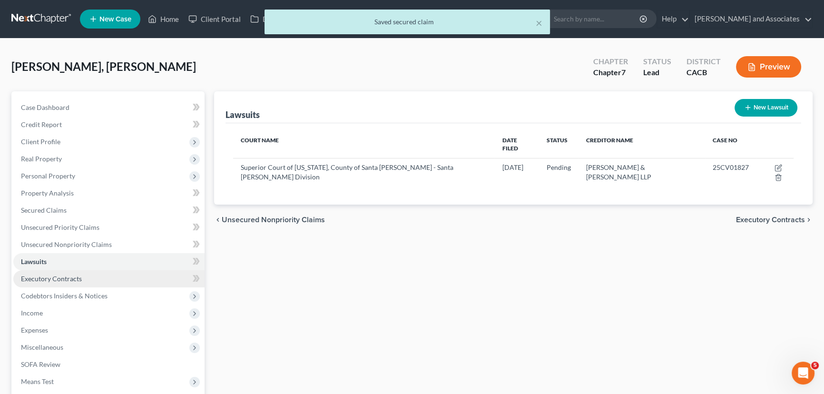
click at [104, 273] on link "Executory Contracts" at bounding box center [108, 278] width 191 height 17
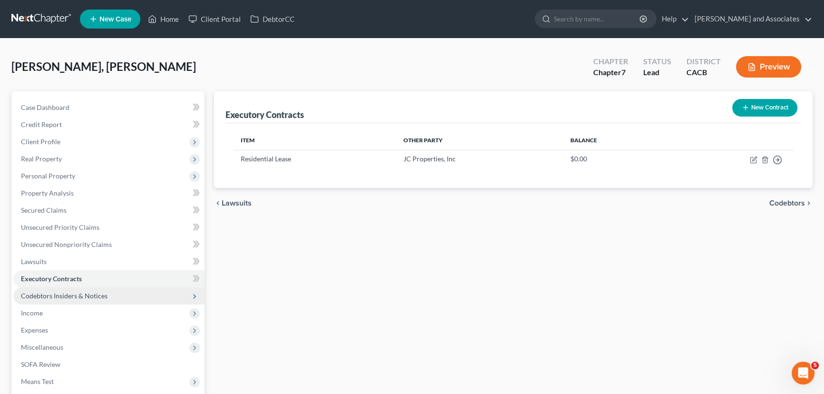
click at [109, 293] on span "Codebtors Insiders & Notices" at bounding box center [108, 296] width 191 height 17
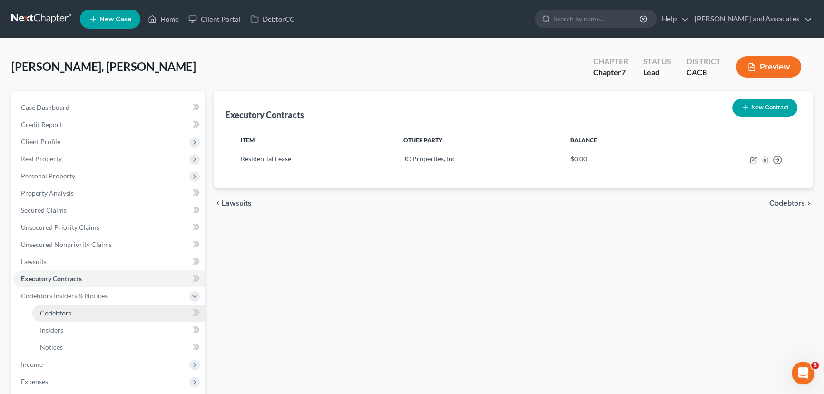
click at [103, 308] on link "Codebtors" at bounding box center [118, 313] width 172 height 17
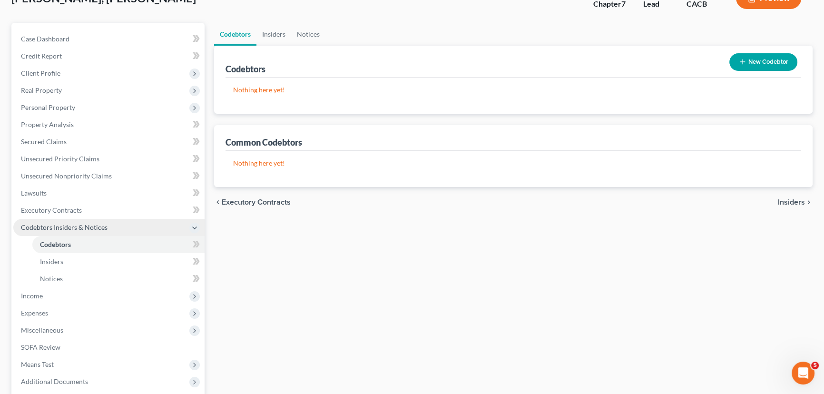
scroll to position [137, 0]
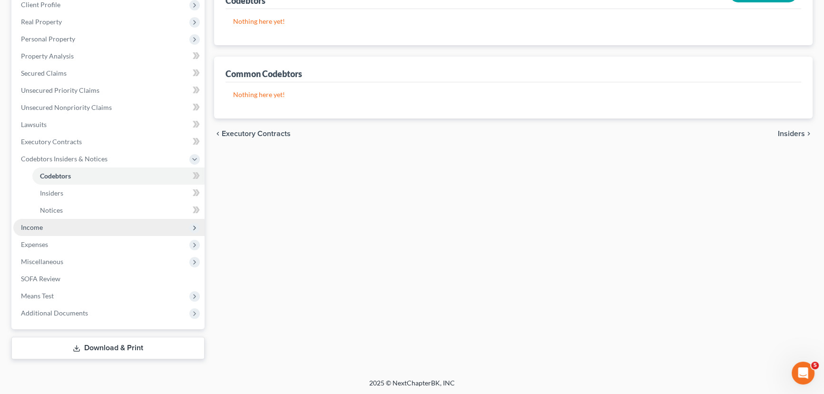
click at [78, 221] on span "Income" at bounding box center [108, 227] width 191 height 17
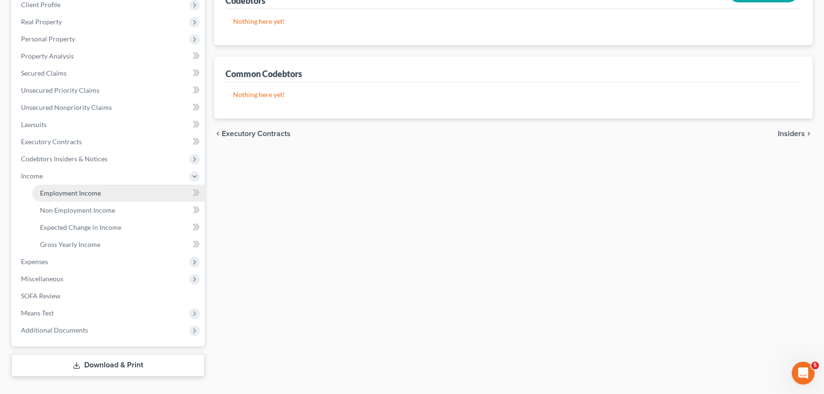
click at [133, 198] on link "Employment Income" at bounding box center [118, 193] width 172 height 17
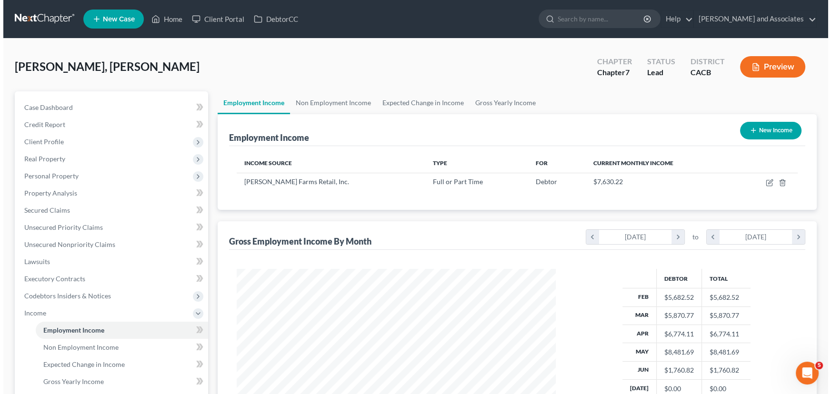
scroll to position [170, 338]
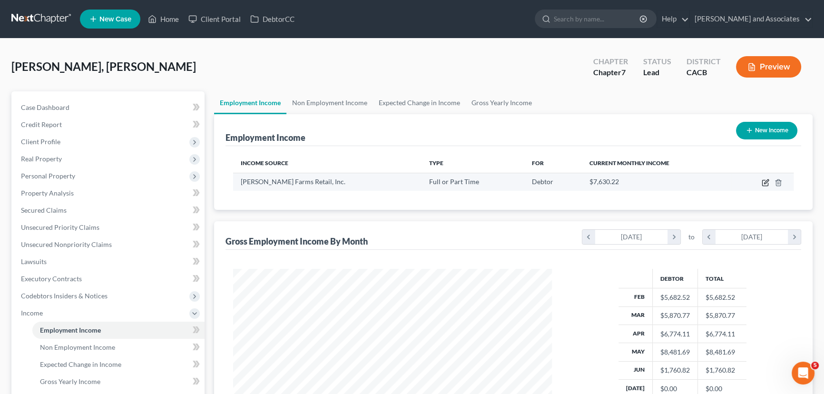
click at [766, 182] on icon "button" at bounding box center [767, 181] width 4 height 4
select select "0"
select select "4"
select select "3"
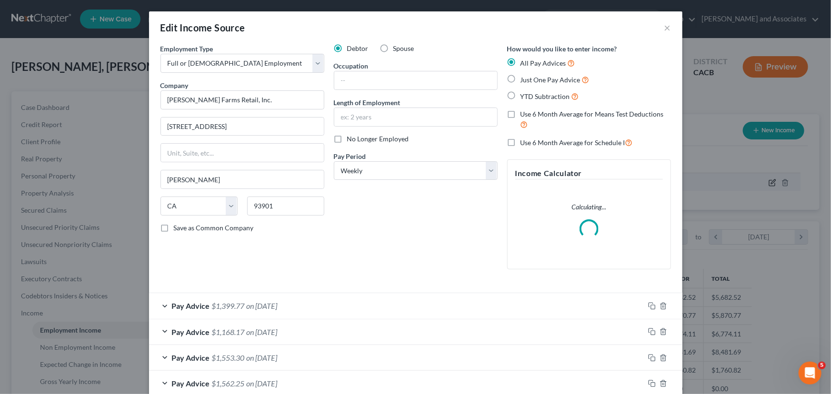
scroll to position [170, 341]
click at [411, 81] on input "text" at bounding box center [415, 80] width 163 height 18
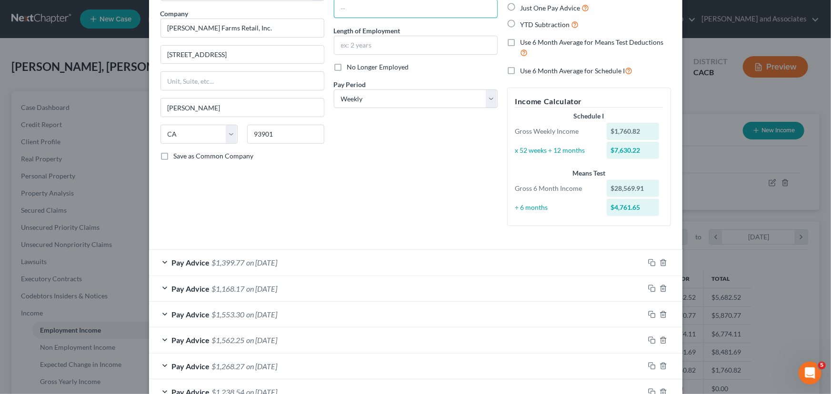
scroll to position [0, 0]
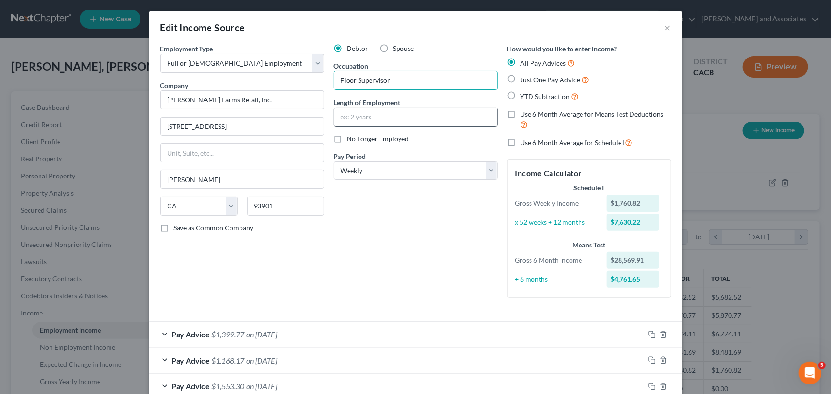
type input "Floor Supervisor"
click at [393, 125] on input "text" at bounding box center [415, 117] width 163 height 18
click at [407, 116] on input "text" at bounding box center [415, 117] width 163 height 18
type input "13 years"
click at [358, 298] on div "Debtor Spouse Occupation Floor Supervisor Length of Employment 13 years No Long…" at bounding box center [415, 175] width 173 height 262
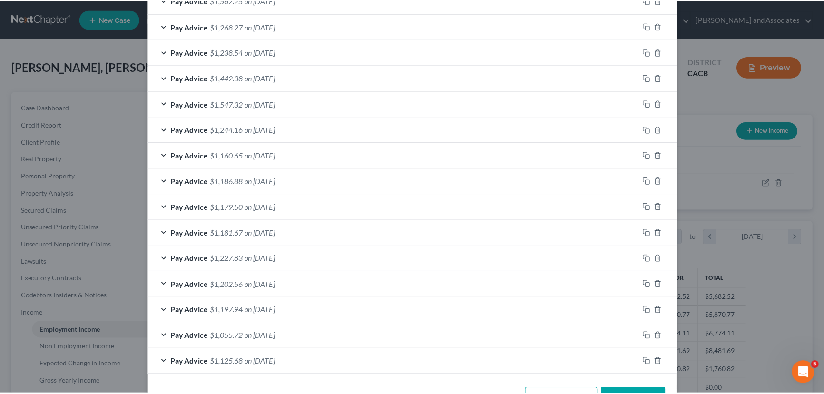
scroll to position [444, 0]
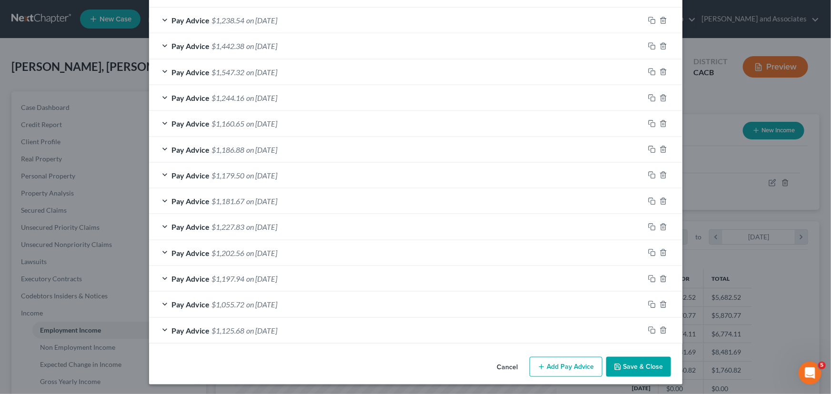
click at [645, 365] on button "Save & Close" at bounding box center [638, 367] width 65 height 20
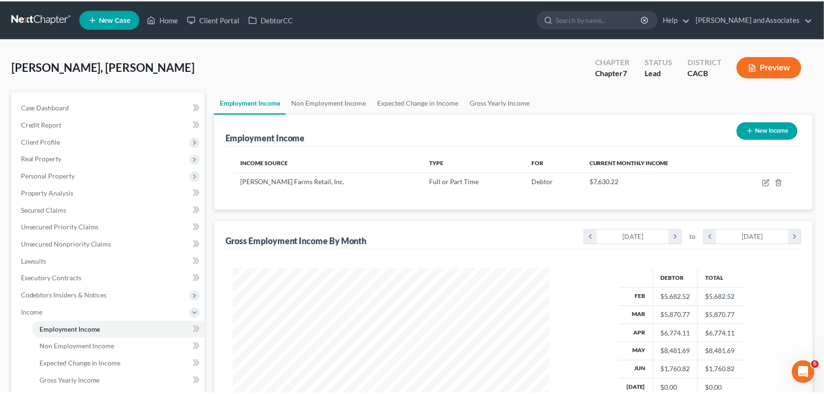
scroll to position [475859, 475691]
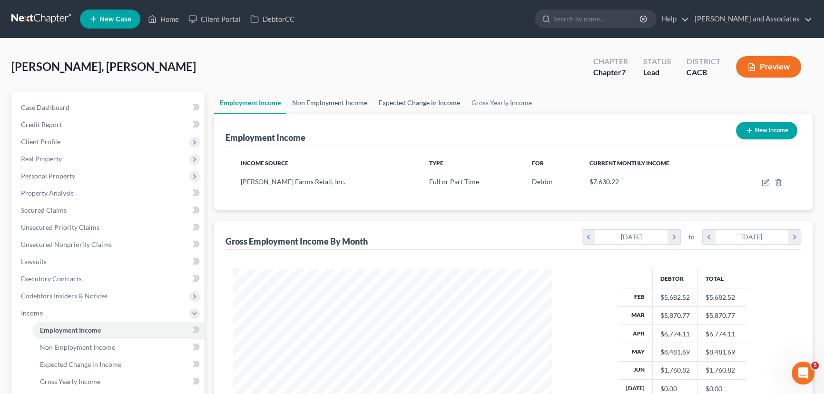
click at [365, 100] on link "Non Employment Income" at bounding box center [330, 102] width 87 height 23
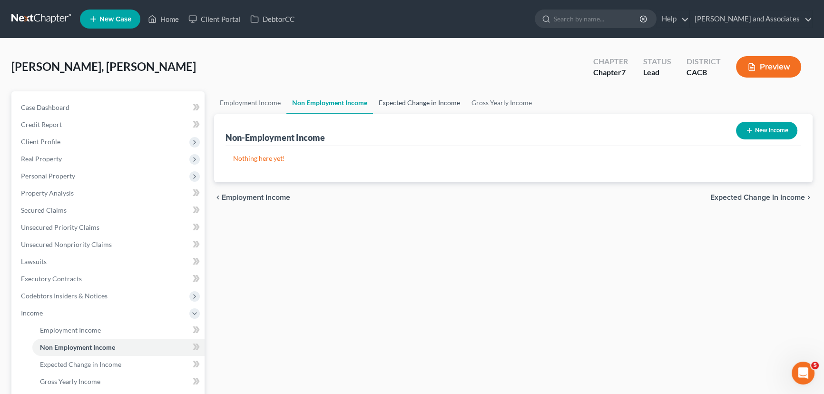
click at [409, 102] on link "Expected Change in Income" at bounding box center [419, 102] width 93 height 23
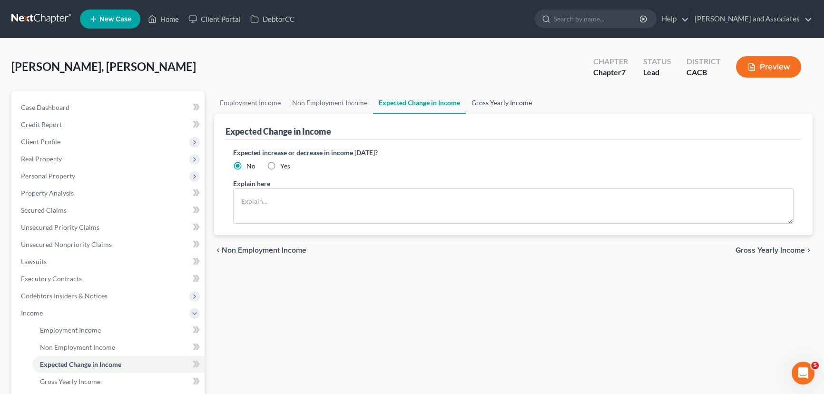
click at [506, 107] on link "Gross Yearly Income" at bounding box center [502, 102] width 72 height 23
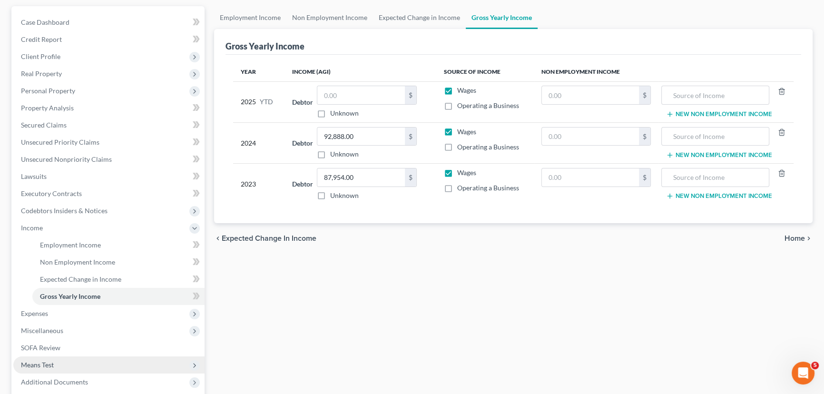
scroll to position [154, 0]
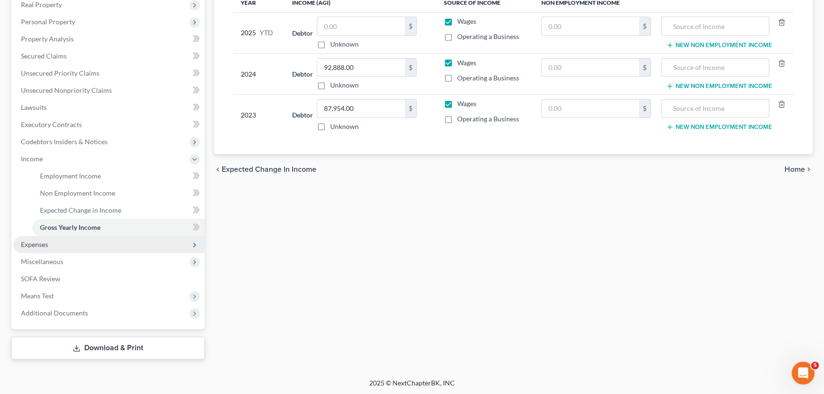
click at [78, 238] on span "Expenses" at bounding box center [108, 244] width 191 height 17
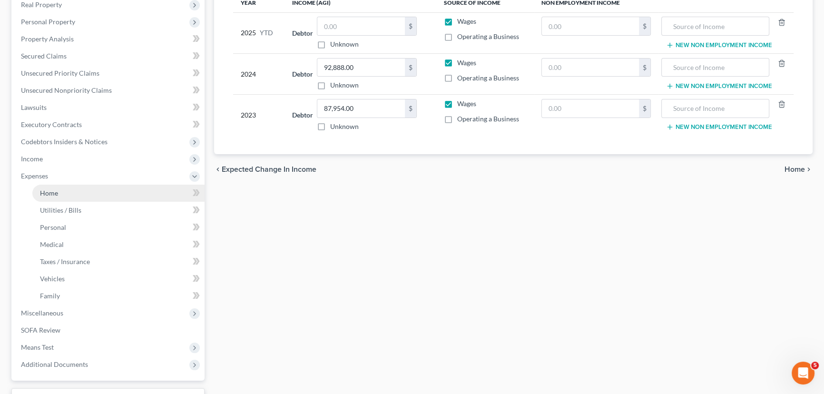
click at [98, 192] on link "Home" at bounding box center [118, 193] width 172 height 17
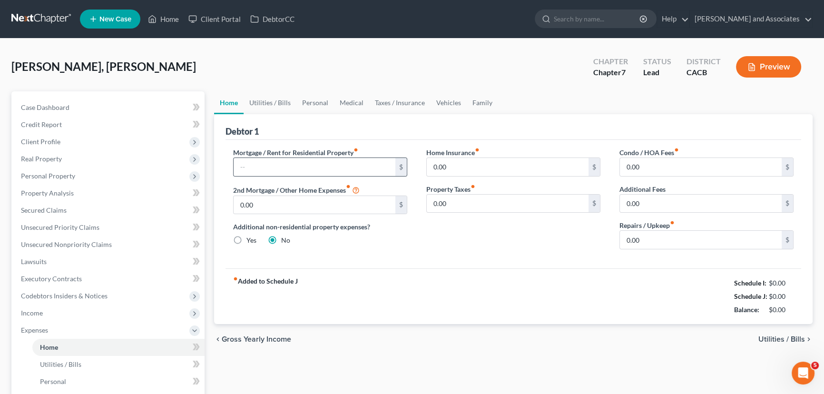
click at [316, 175] on div "$" at bounding box center [320, 167] width 174 height 19
click at [312, 168] on input "text" at bounding box center [315, 167] width 162 height 18
type input "4,000"
click at [276, 97] on link "Utilities / Bills" at bounding box center [270, 102] width 53 height 23
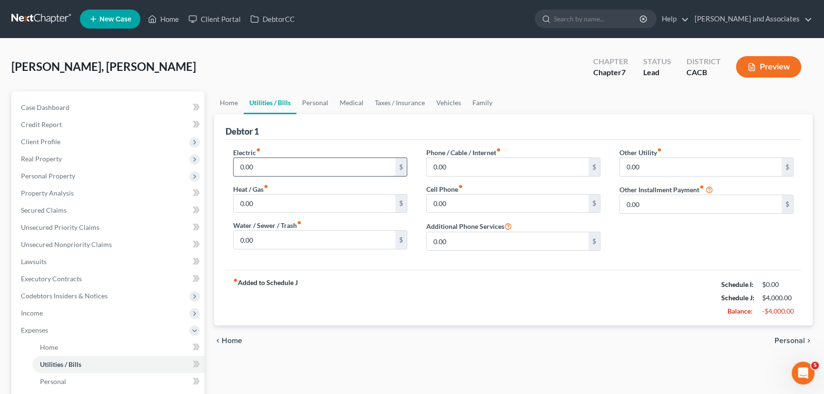
click at [306, 162] on input "0.00" at bounding box center [315, 167] width 162 height 18
type input "150"
click at [320, 205] on input "0.00" at bounding box center [315, 204] width 162 height 18
type input "80"
click at [301, 251] on div "Electric fiber_manual_record 150 $ Heat / Gas fiber_manual_record 80 $ Water / …" at bounding box center [320, 203] width 193 height 111
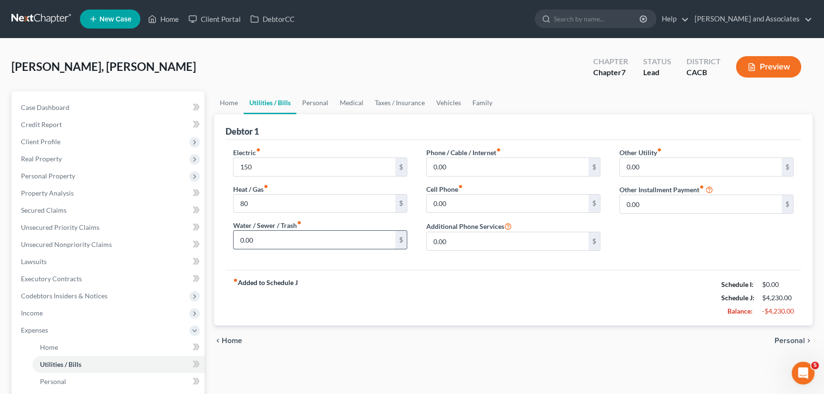
click at [305, 246] on input "0.00" at bounding box center [315, 240] width 162 height 18
type input "1"
type input "230"
click at [481, 167] on input "0.00" at bounding box center [508, 167] width 162 height 18
click at [486, 176] on div "Phone / Cable / Internet fiber_manual_record $ Cell Phone fiber_manual_record 0…" at bounding box center [513, 203] width 193 height 111
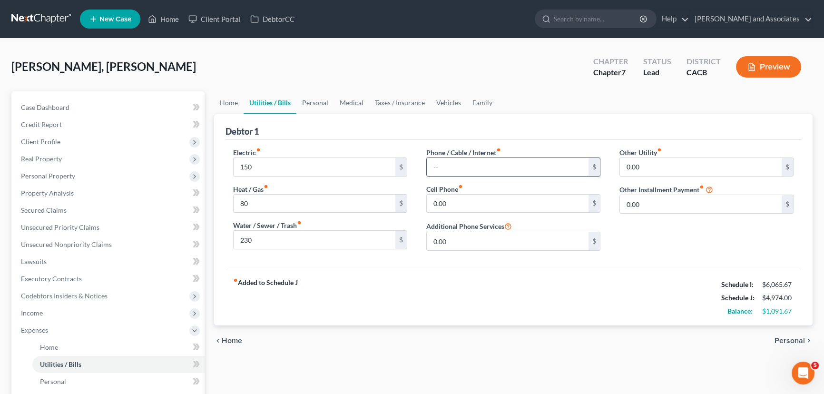
click at [493, 164] on input "text" at bounding box center [508, 167] width 162 height 18
type input "400"
click at [323, 97] on link "Personal" at bounding box center [316, 102] width 38 height 23
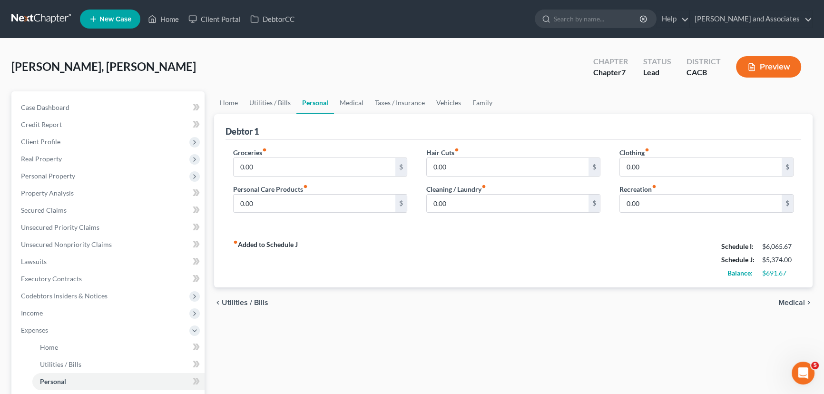
click at [295, 176] on div "Groceries fiber_manual_record 0.00 $ Personal Care Products fiber_manual_record…" at bounding box center [320, 184] width 193 height 73
click at [296, 170] on input "0.00" at bounding box center [315, 167] width 162 height 18
type input "977"
click at [315, 200] on input "0.00" at bounding box center [315, 204] width 162 height 18
type input "87"
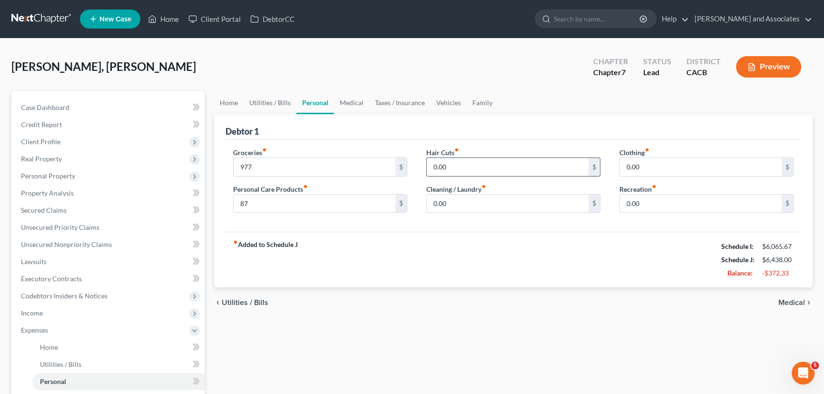
click at [504, 158] on input "0.00" at bounding box center [508, 167] width 162 height 18
type input "="
type input "100"
click at [473, 214] on div "Hair Cuts fiber_manual_record 100 $ Cleaning / Laundry fiber_manual_record 0.00…" at bounding box center [513, 184] width 193 height 73
click at [487, 199] on input "0.00" at bounding box center [508, 204] width 162 height 18
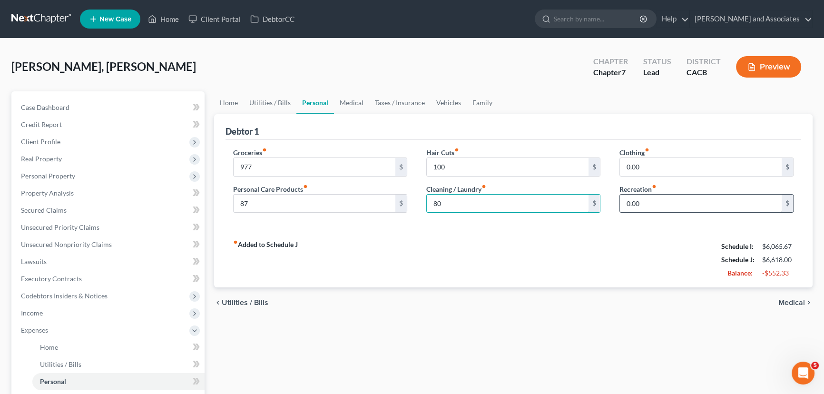
type input "80"
click at [683, 204] on input "0.00" at bounding box center [701, 204] width 162 height 18
type input "150"
click at [657, 162] on input "0.00" at bounding box center [701, 167] width 162 height 18
type input "187"
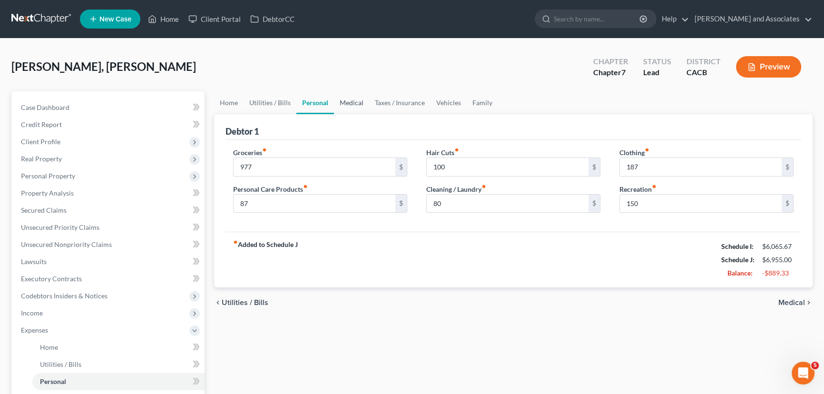
click at [354, 99] on link "Medical" at bounding box center [351, 102] width 35 height 23
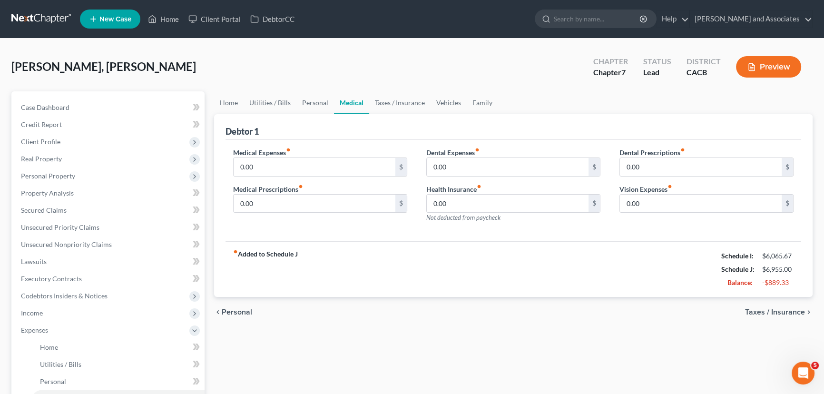
click at [286, 189] on label "Medical Prescriptions fiber_manual_record" at bounding box center [268, 189] width 70 height 10
click at [309, 197] on input "0.00" at bounding box center [315, 204] width 162 height 18
click at [479, 203] on input "0.00" at bounding box center [508, 204] width 162 height 18
click at [472, 238] on div "Medical Expenses fiber_manual_record 0.00 $ Medical Prescriptions fiber_manual_…" at bounding box center [514, 191] width 576 height 102
click at [295, 201] on input "0.00" at bounding box center [315, 204] width 162 height 18
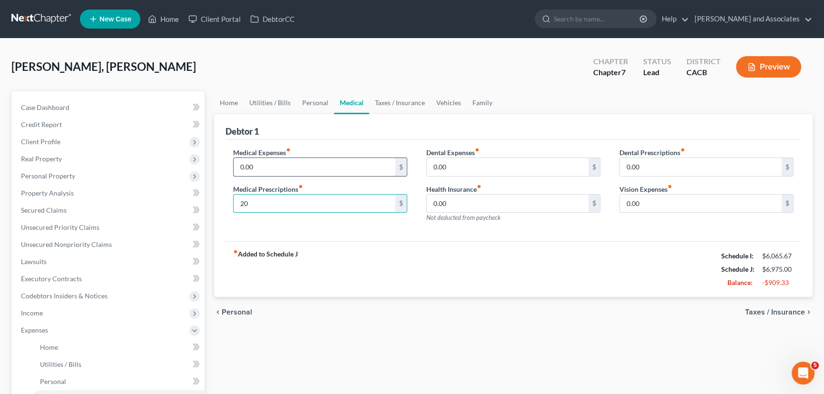
type input "20"
click at [288, 161] on input "0.00" at bounding box center [315, 167] width 162 height 18
type input "30"
click at [384, 97] on link "Taxes / Insurance" at bounding box center [399, 102] width 61 height 23
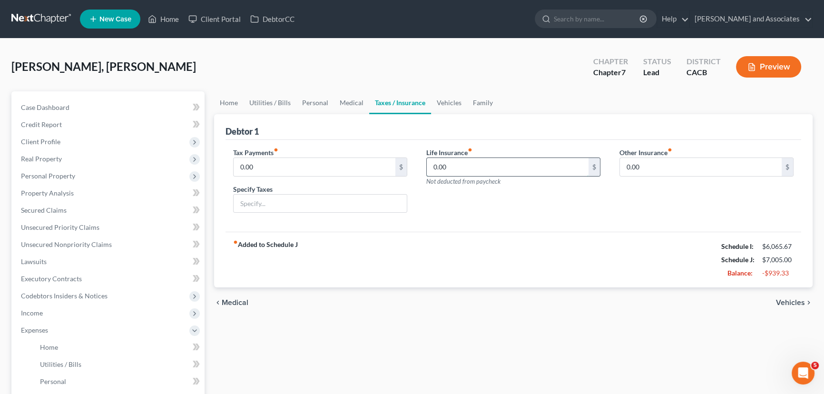
click at [463, 167] on input "0.00" at bounding box center [508, 167] width 162 height 18
drag, startPoint x: 503, startPoint y: 213, endPoint x: 473, endPoint y: 183, distance: 41.7
click at [502, 212] on div "Life Insurance fiber_manual_record 0.00 $ Not deducted from paycheck" at bounding box center [513, 184] width 193 height 73
click at [445, 105] on link "Vehicles" at bounding box center [449, 102] width 36 height 23
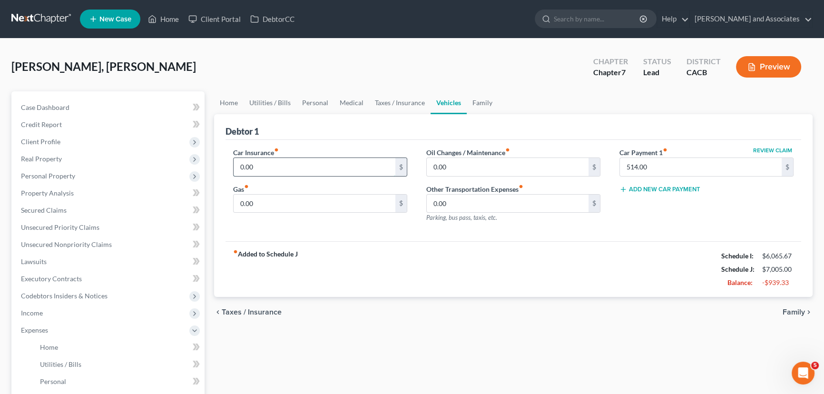
click at [319, 164] on input "0.00" at bounding box center [315, 167] width 162 height 18
click at [300, 209] on input "0.00" at bounding box center [315, 204] width 162 height 18
click at [292, 171] on input "1,500" at bounding box center [315, 167] width 162 height 18
click at [315, 171] on input "1,500" at bounding box center [315, 167] width 162 height 18
type input "1"
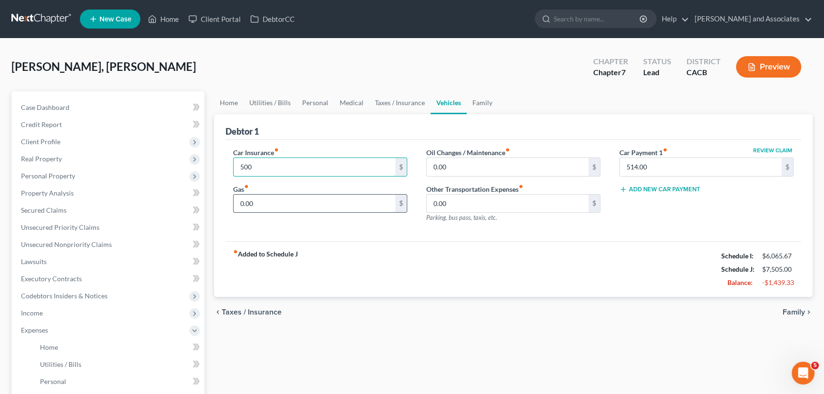
type input "500"
click at [306, 197] on input "0.00" at bounding box center [315, 204] width 162 height 18
type input "400"
click at [498, 169] on input "0.00" at bounding box center [508, 167] width 162 height 18
type input "100"
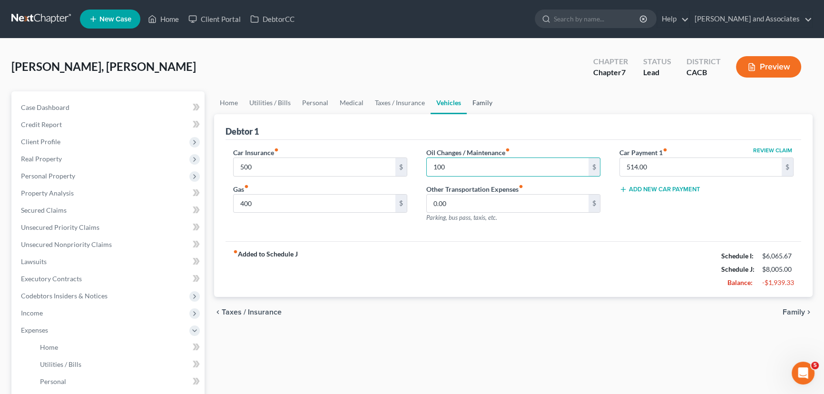
click at [473, 100] on link "Family" at bounding box center [482, 102] width 31 height 23
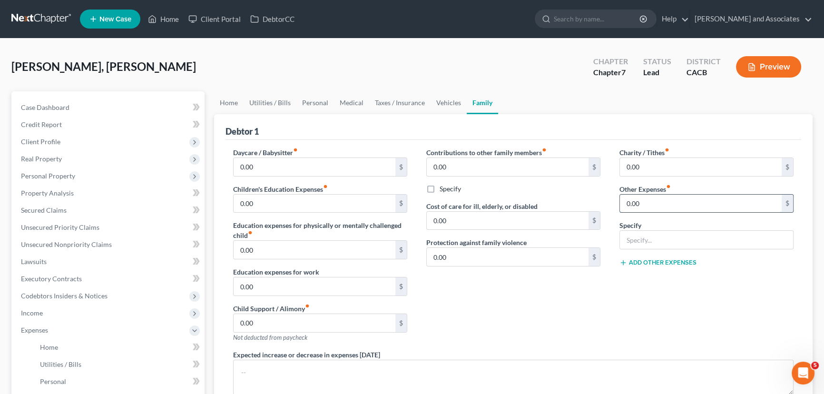
click at [691, 200] on input "0.00" at bounding box center [701, 204] width 162 height 18
type input "0"
type input "80"
click at [674, 236] on input "text" at bounding box center [706, 240] width 173 height 18
type input "Pet expenses"
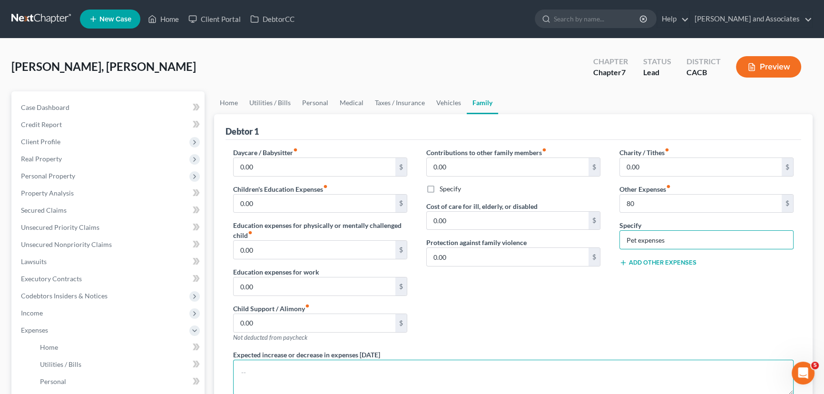
click at [543, 363] on textarea at bounding box center [513, 377] width 561 height 35
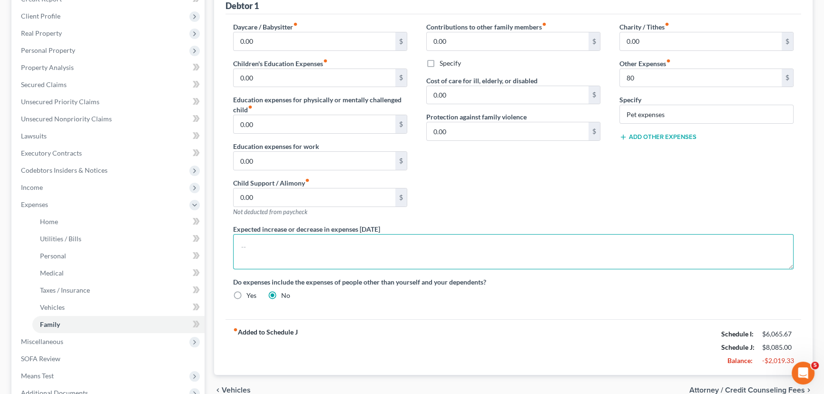
scroll to position [62, 0]
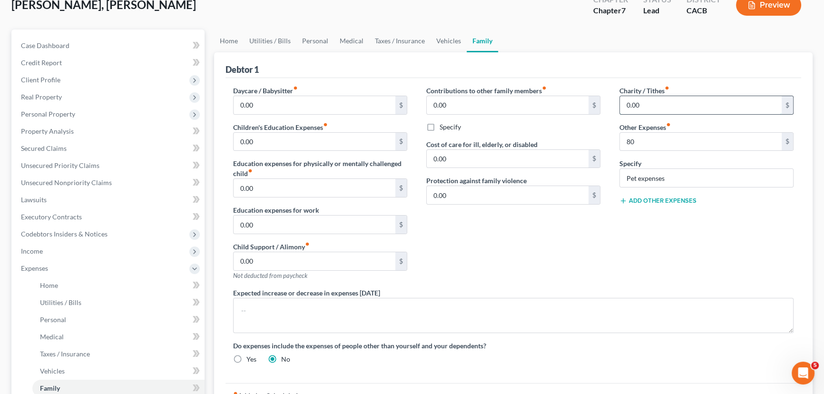
click at [675, 103] on input "0.00" at bounding box center [701, 105] width 162 height 18
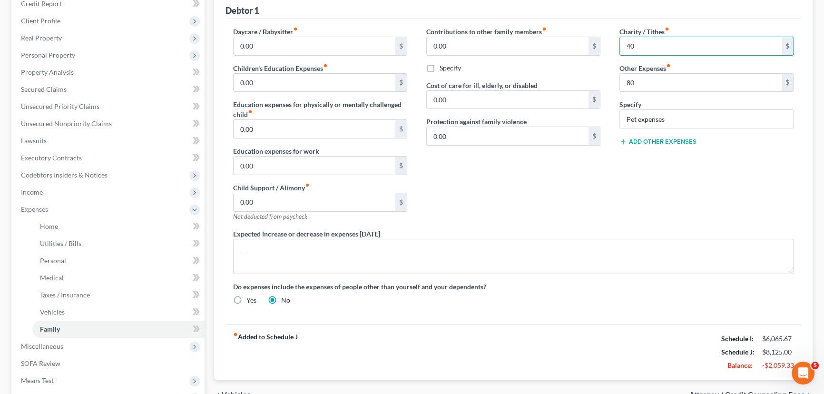
scroll to position [206, 0]
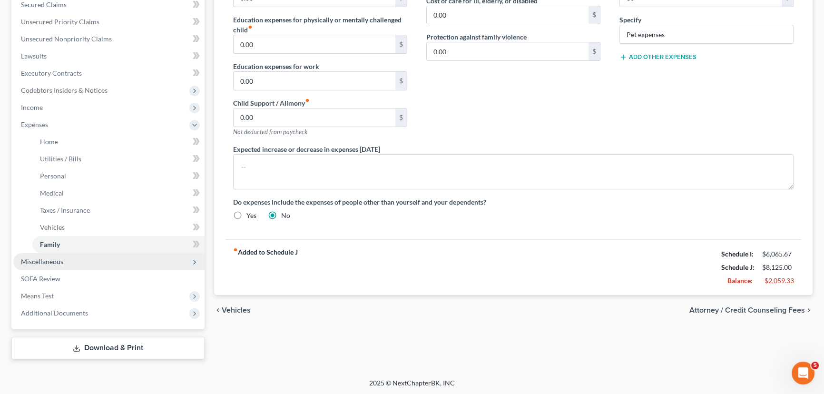
click at [109, 258] on span "Miscellaneous" at bounding box center [108, 261] width 191 height 17
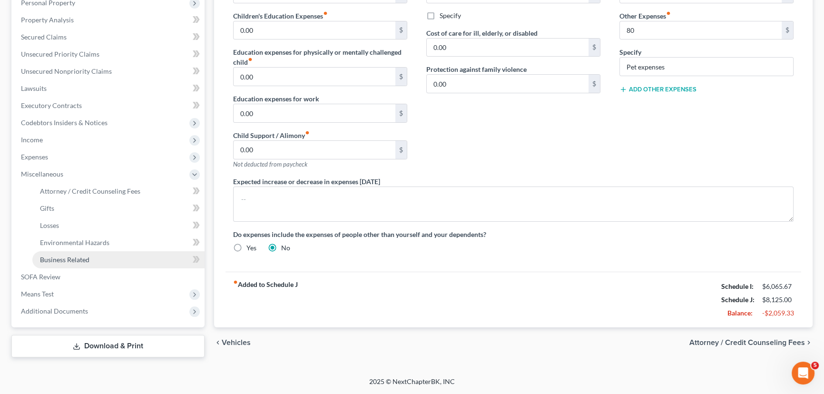
scroll to position [171, 0]
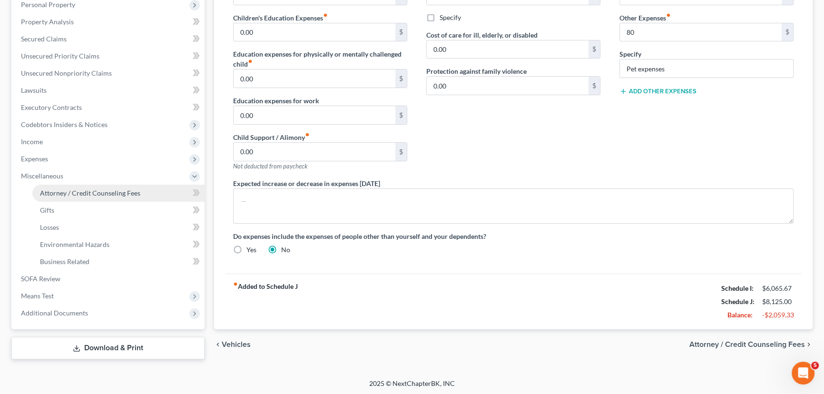
click at [130, 194] on span "Attorney / Credit Counseling Fees" at bounding box center [90, 193] width 100 height 8
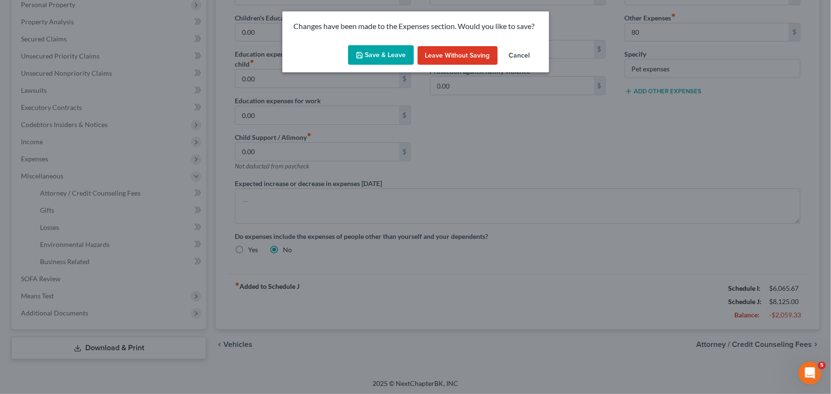
click at [385, 55] on button "Save & Leave" at bounding box center [381, 55] width 66 height 20
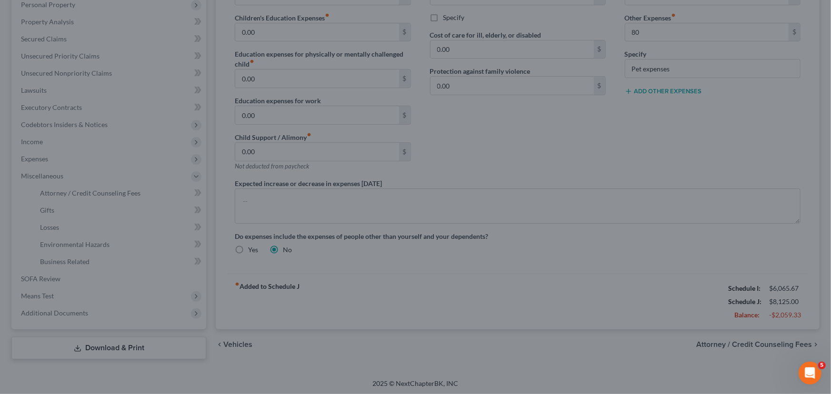
type input "40.00"
type input "80.00"
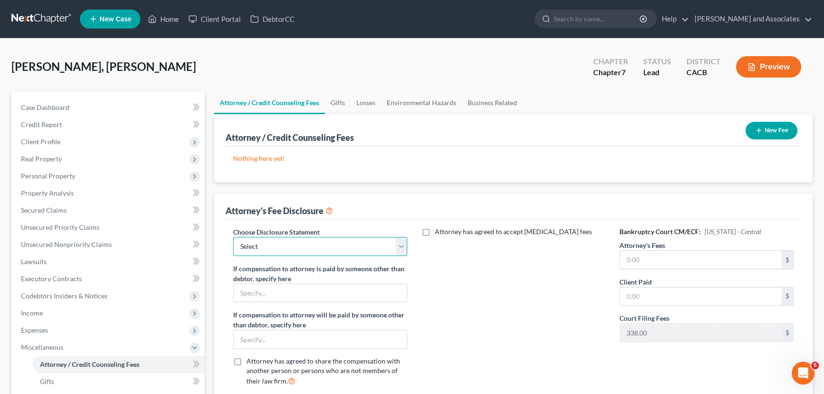
drag, startPoint x: 378, startPoint y: 240, endPoint x: 382, endPoint y: 249, distance: 10.0
click at [378, 240] on select "Select Disclosure" at bounding box center [320, 246] width 174 height 19
select select "0"
click at [233, 237] on select "Select Disclosure" at bounding box center [320, 246] width 174 height 19
click at [672, 258] on input "text" at bounding box center [701, 260] width 162 height 18
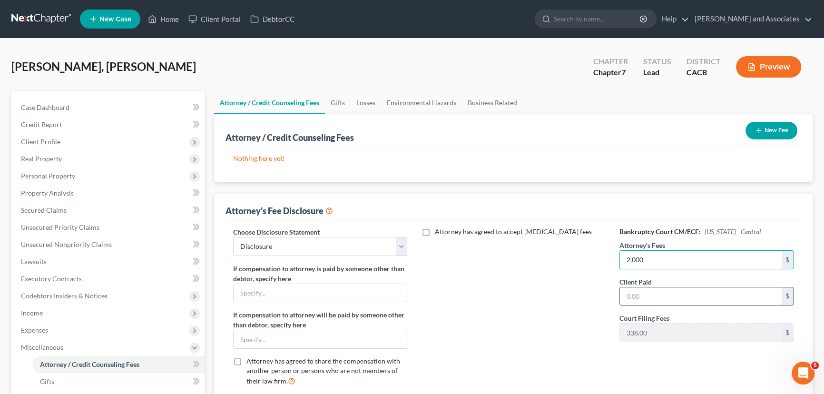
type input "2,000"
click at [657, 301] on input "text" at bounding box center [701, 297] width 162 height 18
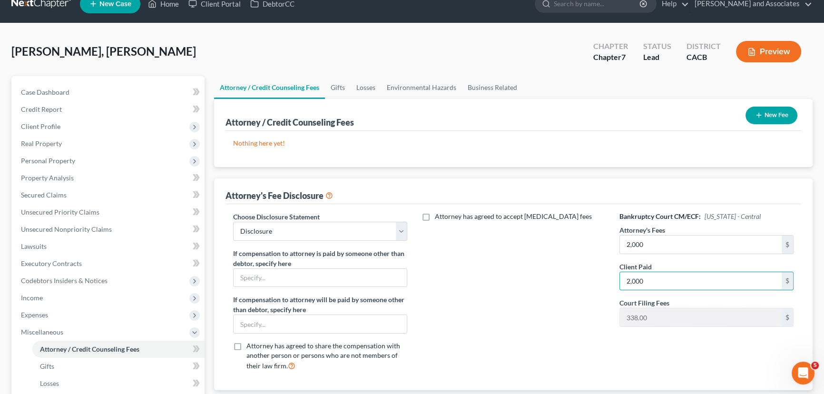
scroll to position [144, 0]
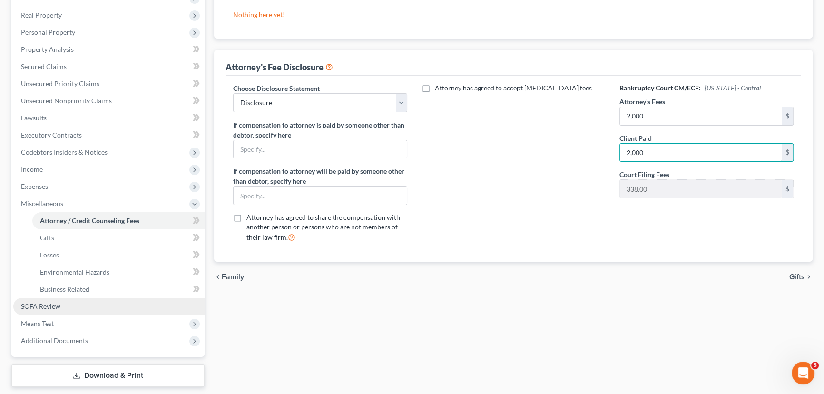
type input "2,000"
click at [104, 304] on link "SOFA Review" at bounding box center [108, 306] width 191 height 17
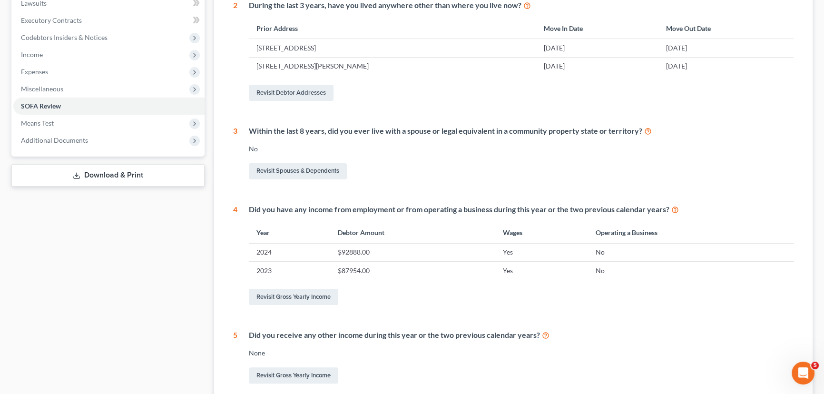
scroll to position [61, 0]
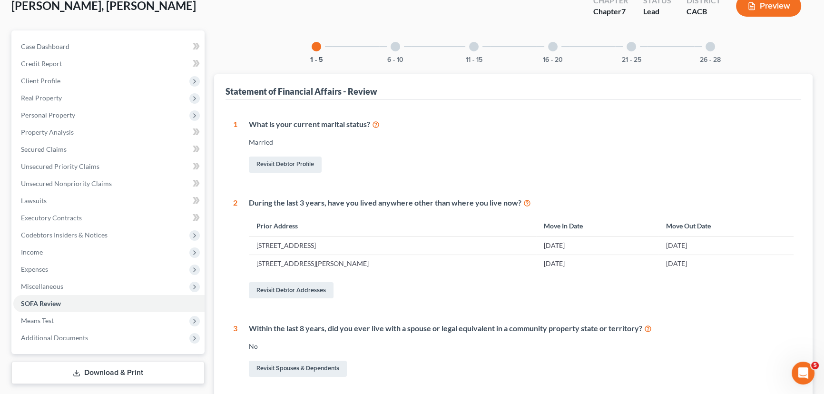
click at [401, 54] on div "6 - 10" at bounding box center [395, 46] width 32 height 32
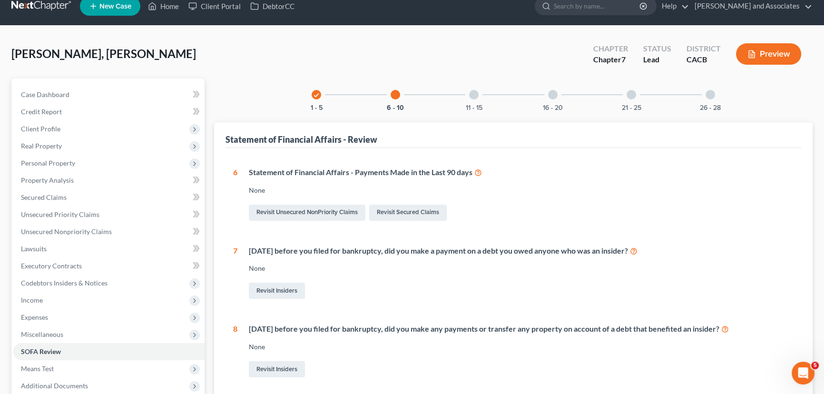
scroll to position [0, 0]
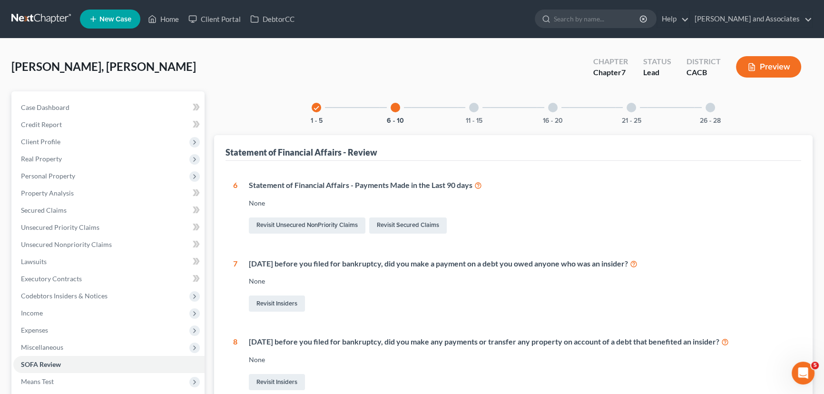
click at [485, 102] on div "11 - 15" at bounding box center [474, 107] width 32 height 32
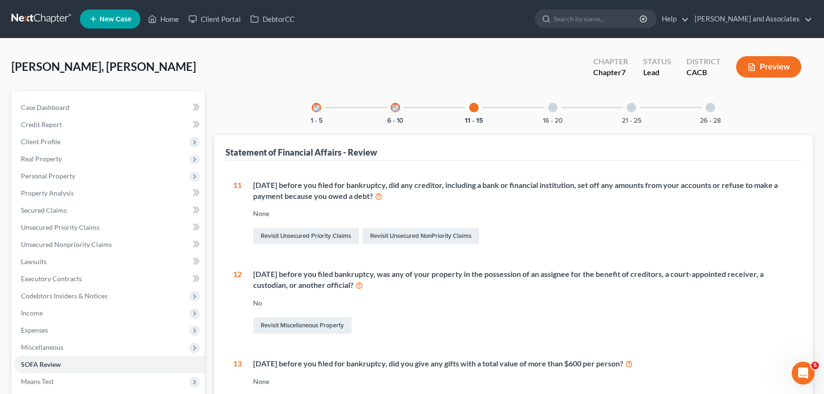
click at [535, 107] on div "check 1 - 5 check 6 - 10 11 - 15 16 - 20 21 - 25 26 - 28" at bounding box center [513, 107] width 427 height 32
drag, startPoint x: 548, startPoint y: 105, endPoint x: 547, endPoint y: 111, distance: 6.4
click at [548, 105] on div "16 - 20" at bounding box center [553, 107] width 32 height 32
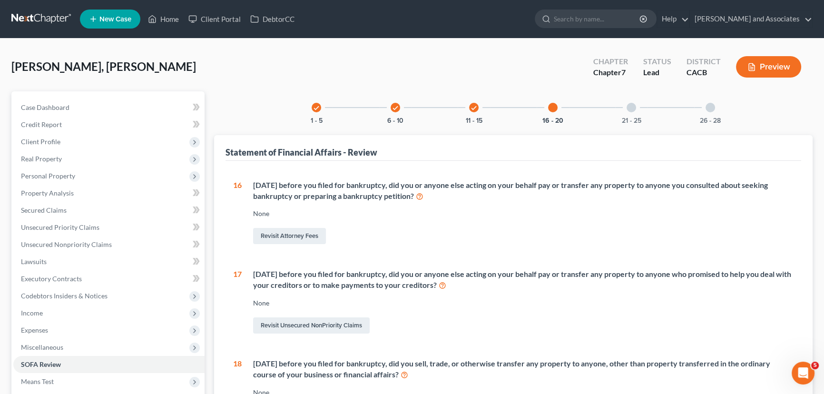
click at [626, 105] on div "21 - 25" at bounding box center [632, 107] width 32 height 32
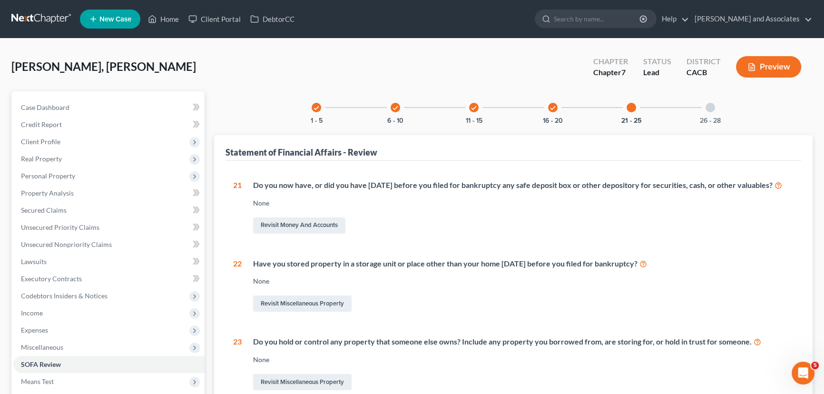
click at [697, 106] on div "26 - 28" at bounding box center [711, 107] width 32 height 32
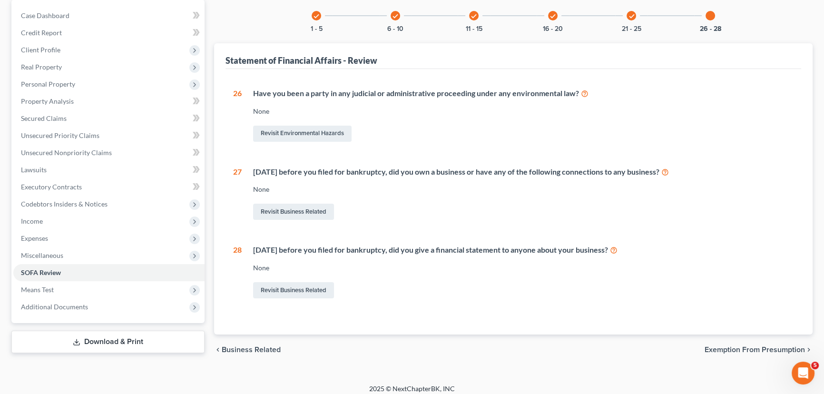
scroll to position [98, 0]
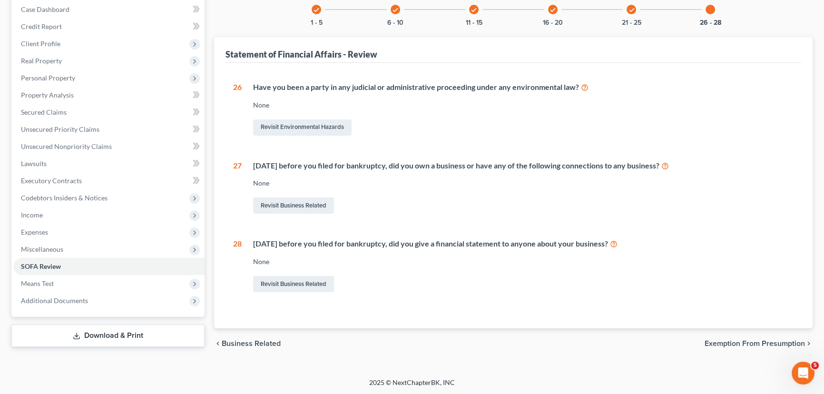
click at [109, 328] on link "Download & Print" at bounding box center [107, 336] width 193 height 22
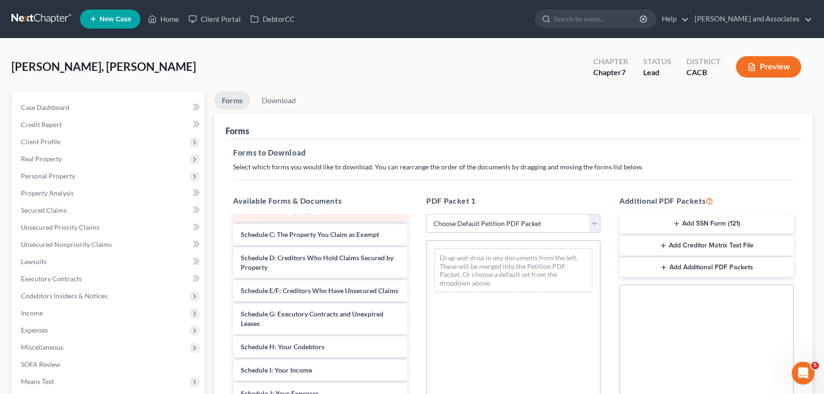
scroll to position [144, 0]
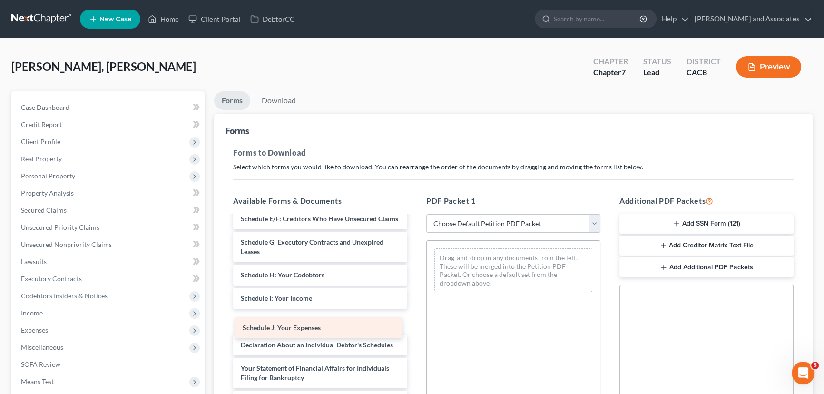
click at [302, 325] on div "Schedule J: Your Expenses Voluntary Petition for Individuals Filing for Bankrup…" at bounding box center [320, 315] width 189 height 484
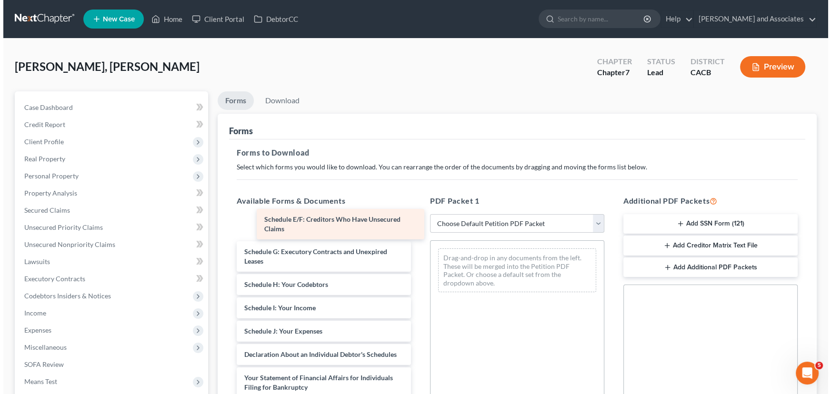
scroll to position [111, 0]
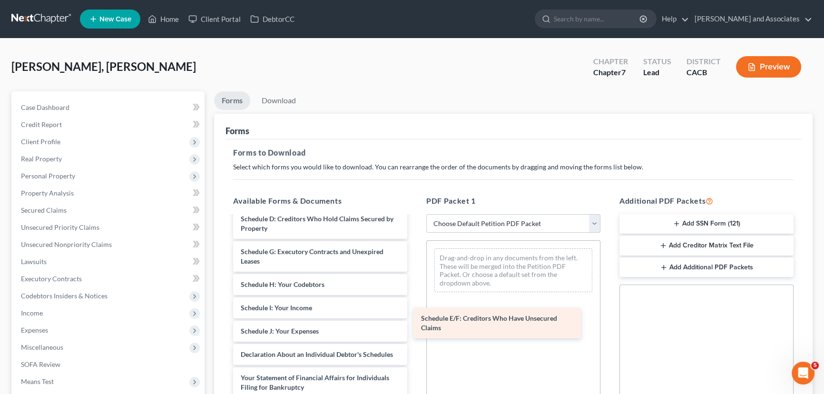
drag, startPoint x: 320, startPoint y: 218, endPoint x: 500, endPoint y: 319, distance: 206.5
click at [415, 321] on div "Schedule E/F: Creditors Who Have Unsecured Claims Voluntary Petition for Indivi…" at bounding box center [320, 336] width 189 height 461
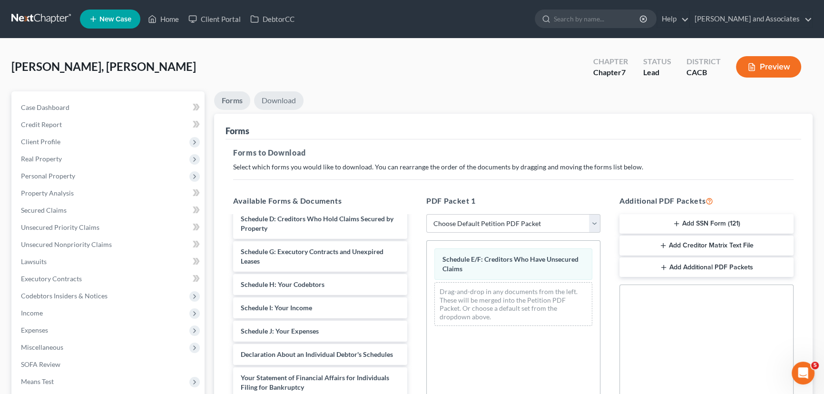
click at [281, 109] on link "Download" at bounding box center [279, 100] width 50 height 19
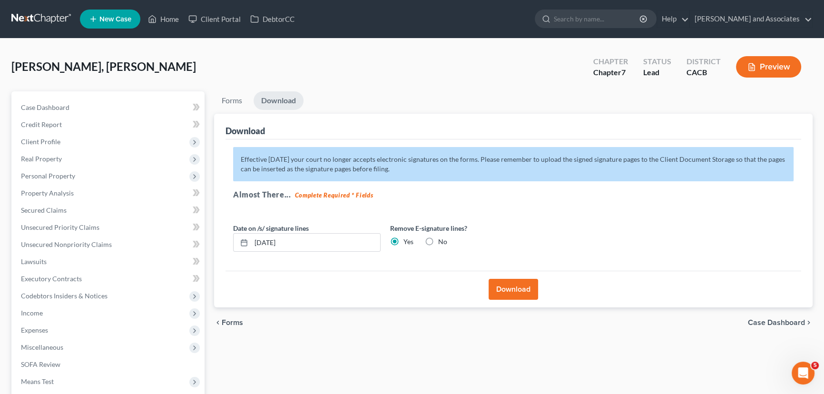
click at [523, 290] on button "Download" at bounding box center [514, 289] width 50 height 21
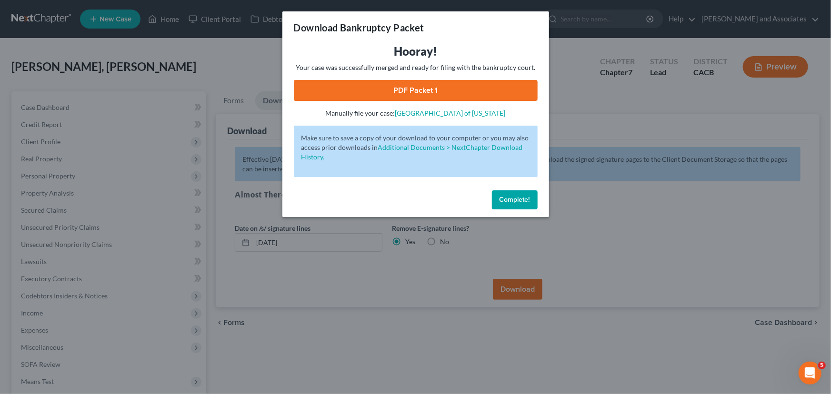
click at [397, 95] on link "PDF Packet 1" at bounding box center [416, 90] width 244 height 21
